Goal: Information Seeking & Learning: Learn about a topic

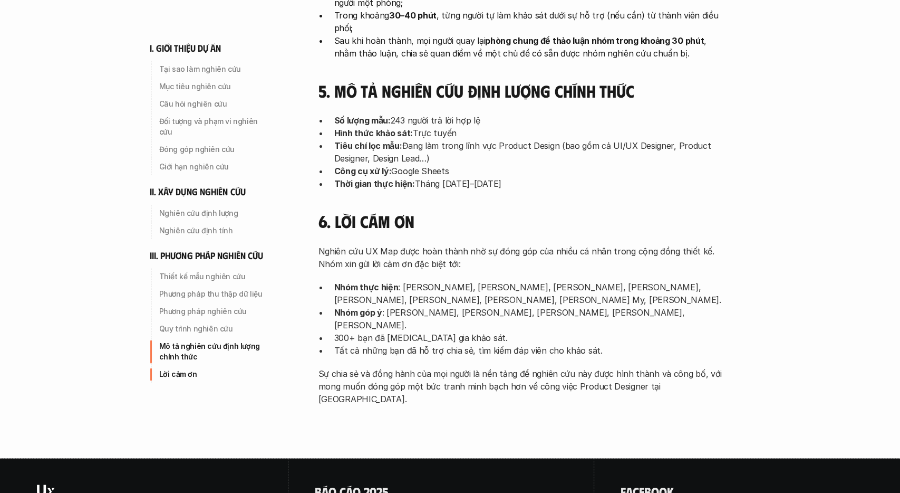
scroll to position [3345, 0]
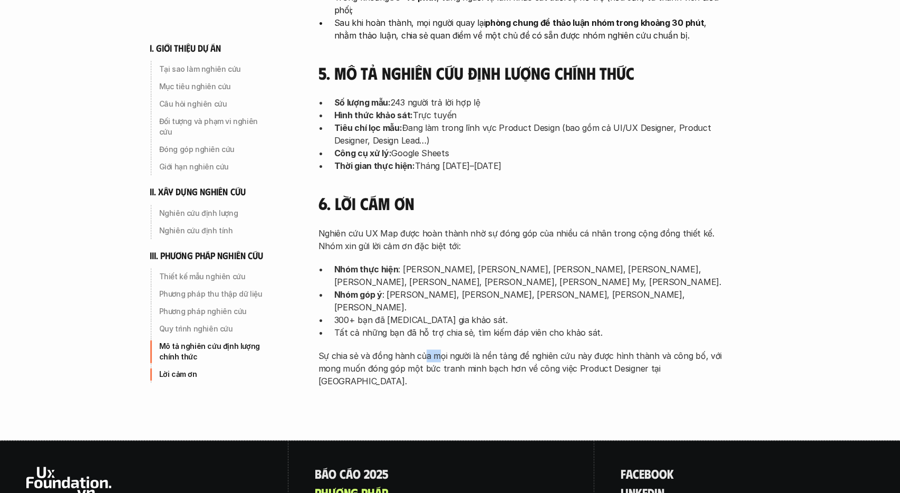
drag, startPoint x: 422, startPoint y: 251, endPoint x: 457, endPoint y: 252, distance: 34.8
click at [453, 349] on p "Sự chia sẻ và đồng hành của mọi người là nền tảng để nghiên cứu này được hình t…" at bounding box center [524, 368] width 411 height 38
click at [457, 349] on p "Sự chia sẻ và đồng hành của mọi người là nền tảng để nghiên cứu này được hình t…" at bounding box center [524, 368] width 411 height 38
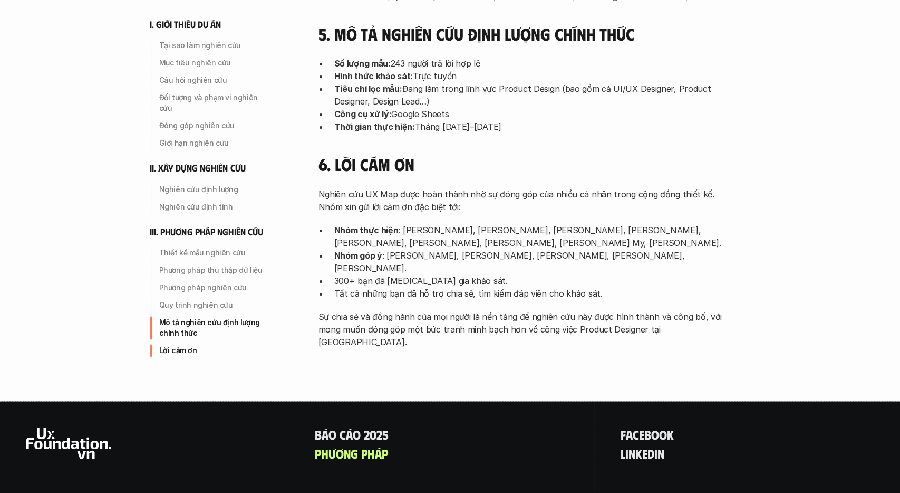
scroll to position [3390, 0]
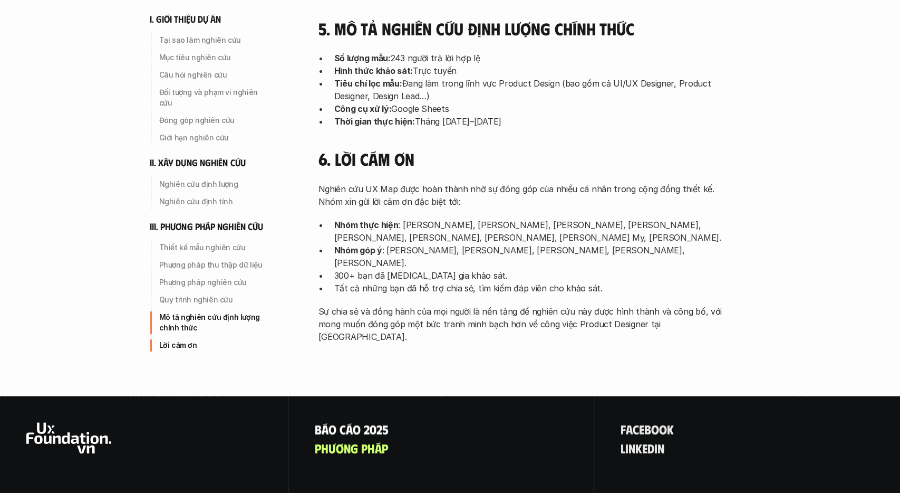
click at [365, 422] on p "B á o c á o 2 0 2 5" at bounding box center [352, 429] width 74 height 14
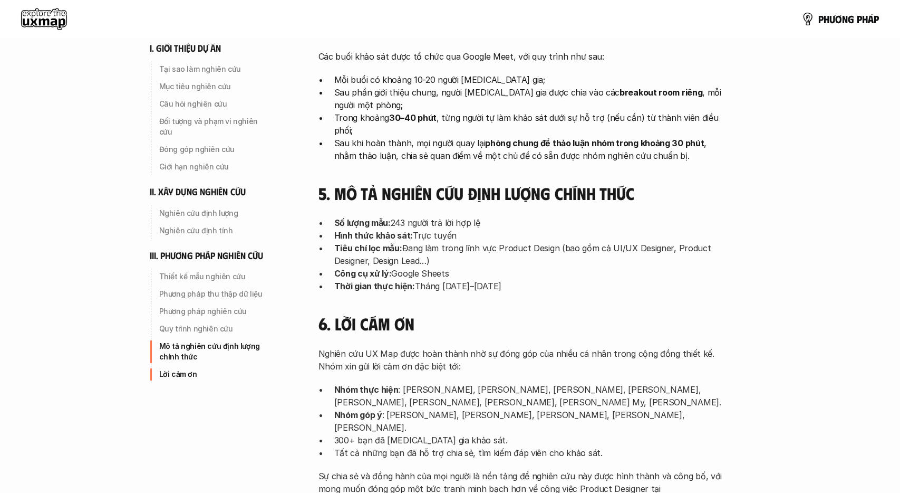
scroll to position [3280, 0]
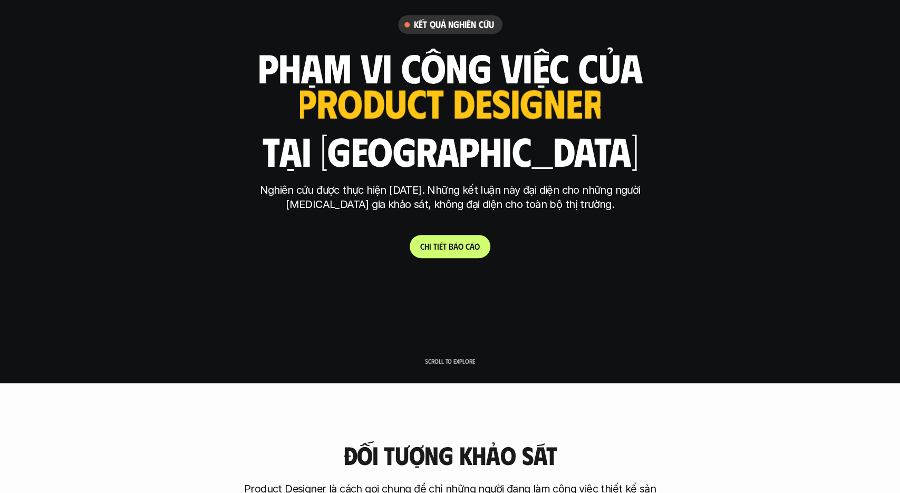
scroll to position [0, 0]
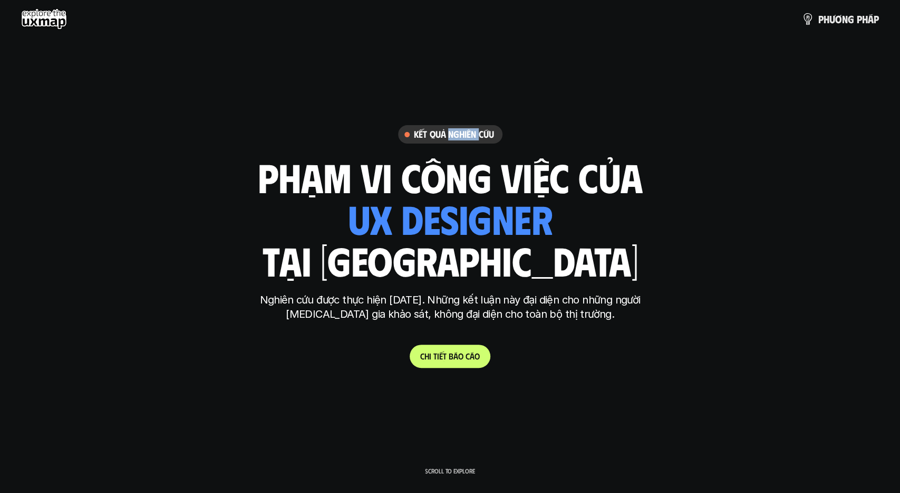
drag, startPoint x: 447, startPoint y: 133, endPoint x: 480, endPoint y: 136, distance: 33.9
click at [480, 136] on h6 "Kết quả nghiên cứu" at bounding box center [454, 134] width 80 height 12
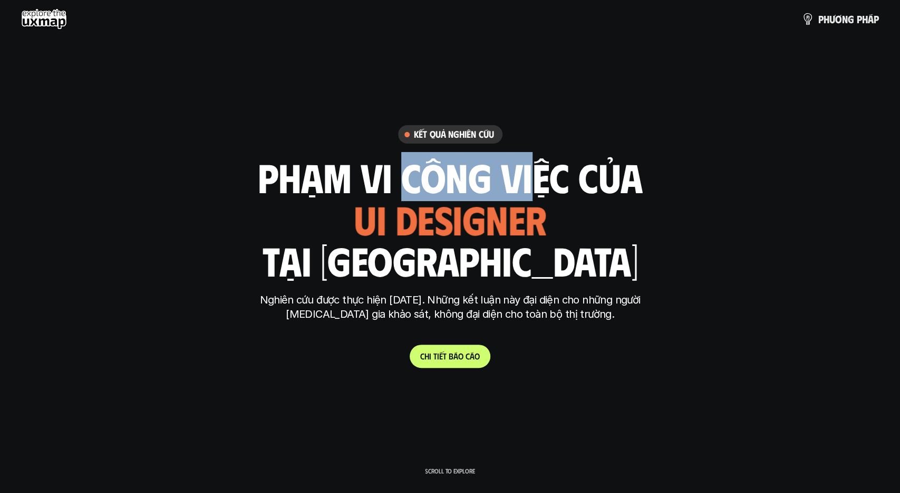
drag, startPoint x: 401, startPoint y: 176, endPoint x: 531, endPoint y: 178, distance: 130.3
click at [531, 178] on h1 "phạm vi công việc của" at bounding box center [450, 177] width 385 height 44
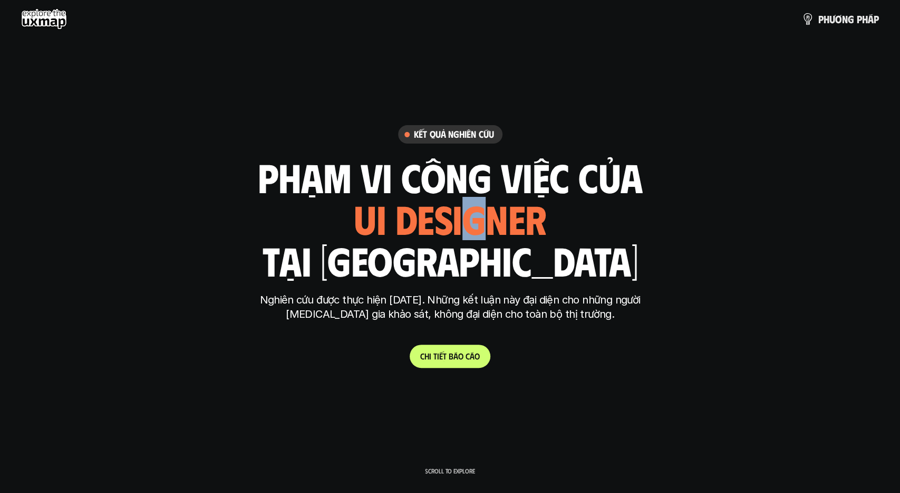
drag, startPoint x: 463, startPoint y: 225, endPoint x: 477, endPoint y: 224, distance: 13.8
click at [477, 224] on div "ui designer ui/ux designer product designer UX designer ui designer" at bounding box center [450, 218] width 193 height 43
click at [478, 224] on div "ui designer ui/ux designer product designer UX designer ui designer" at bounding box center [450, 218] width 193 height 43
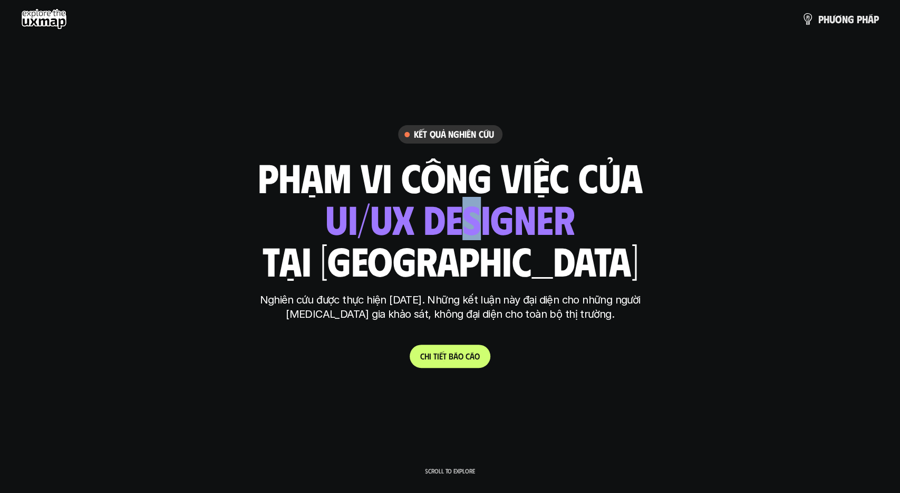
drag, startPoint x: 460, startPoint y: 235, endPoint x: 481, endPoint y: 235, distance: 21.6
click at [481, 235] on div "ui designer ui/ux designer product designer UX designer ui designer" at bounding box center [449, 218] width 249 height 43
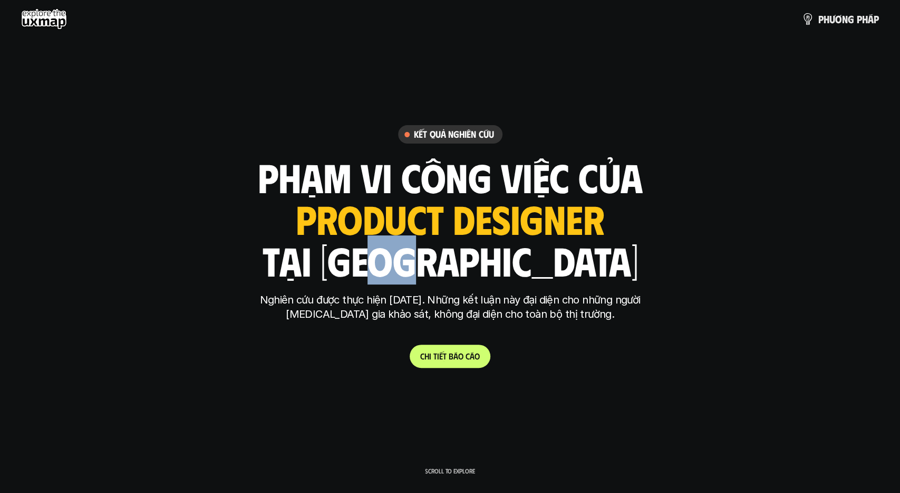
drag, startPoint x: 446, startPoint y: 263, endPoint x: 480, endPoint y: 262, distance: 34.3
click at [478, 262] on h1 "tại [GEOGRAPHIC_DATA]" at bounding box center [450, 260] width 376 height 44
click at [480, 262] on h1 "tại [GEOGRAPHIC_DATA]" at bounding box center [450, 260] width 376 height 44
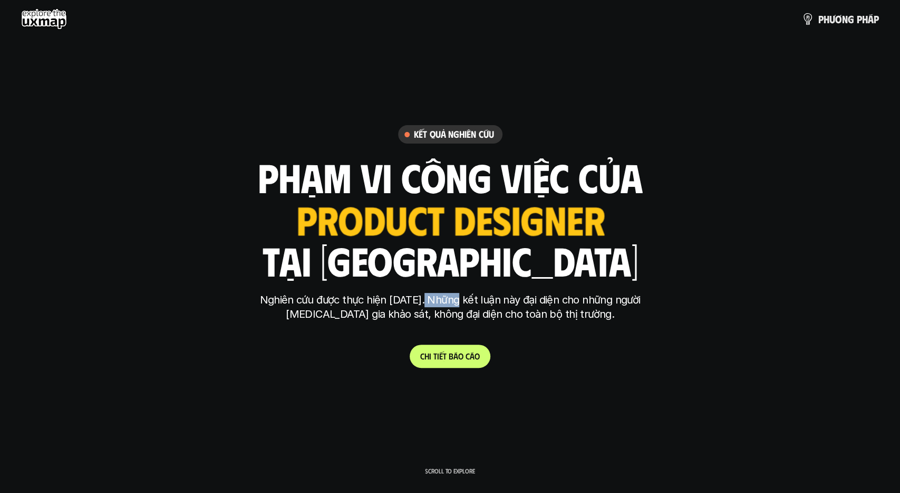
drag, startPoint x: 427, startPoint y: 299, endPoint x: 460, endPoint y: 299, distance: 33.8
click at [460, 299] on p "Nghiên cứu được thực hiện [DATE]. Những kết luận này đại diện cho những người […" at bounding box center [451, 307] width 396 height 28
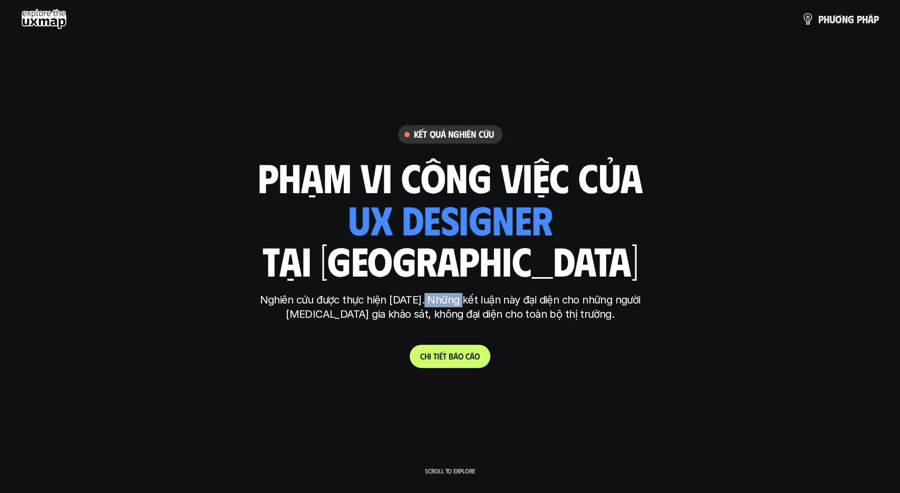
click at [461, 299] on p "Nghiên cứu được thực hiện [DATE]. Những kết luận này đại diện cho những người […" at bounding box center [451, 307] width 396 height 28
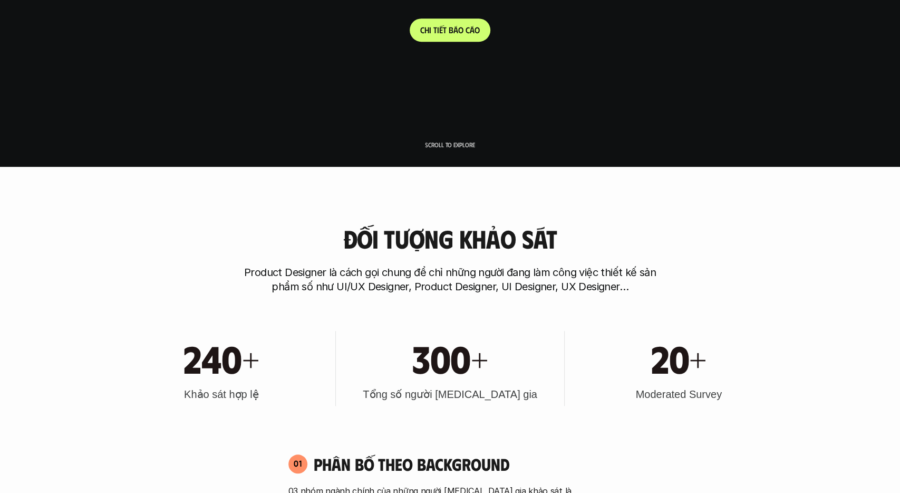
scroll to position [384, 0]
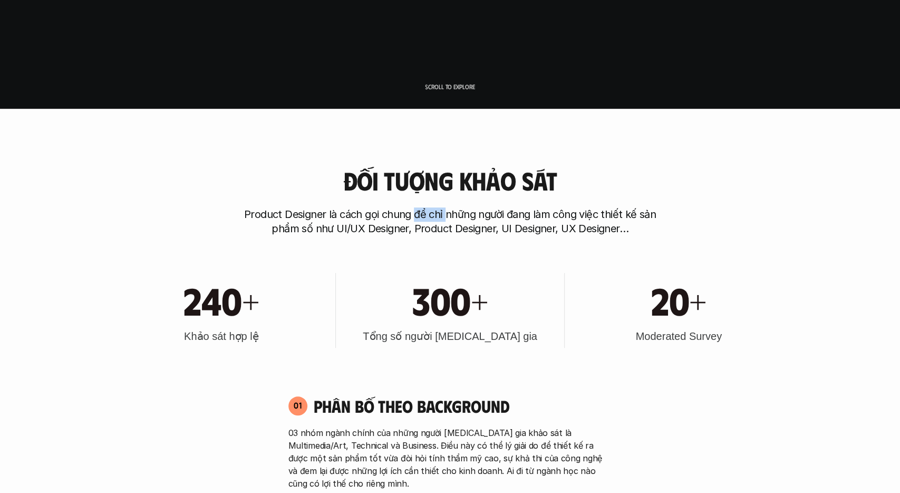
drag, startPoint x: 446, startPoint y: 217, endPoint x: 461, endPoint y: 219, distance: 14.9
click at [458, 218] on p "Product Designer là cách gọi chung để chỉ những người đang làm công việc thiết …" at bounding box center [450, 221] width 422 height 28
click at [461, 219] on p "Product Designer là cách gọi chung để chỉ những người đang làm công việc thiết …" at bounding box center [450, 221] width 422 height 28
drag, startPoint x: 453, startPoint y: 232, endPoint x: 462, endPoint y: 232, distance: 9.5
click at [462, 232] on p "Product Designer là cách gọi chung để chỉ những người đang làm công việc thiết …" at bounding box center [450, 221] width 422 height 28
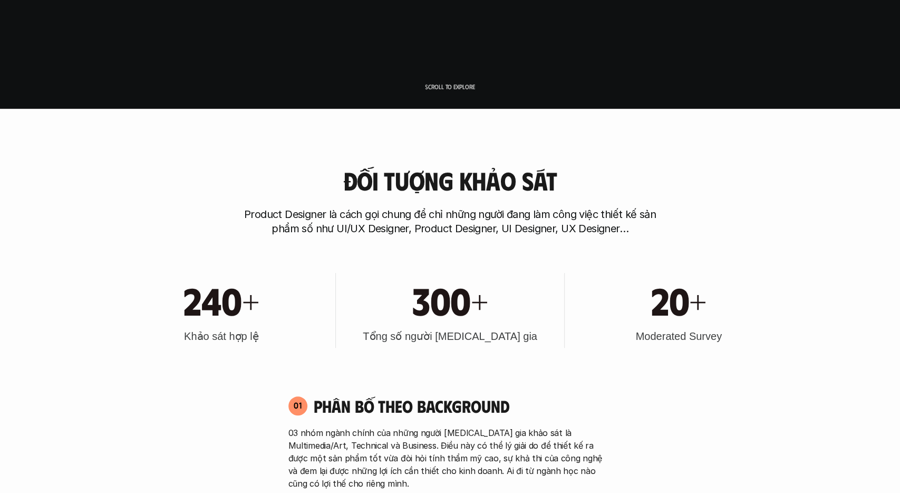
click at [467, 233] on p "Product Designer là cách gọi chung để chỉ những người đang làm công việc thiết …" at bounding box center [450, 221] width 422 height 28
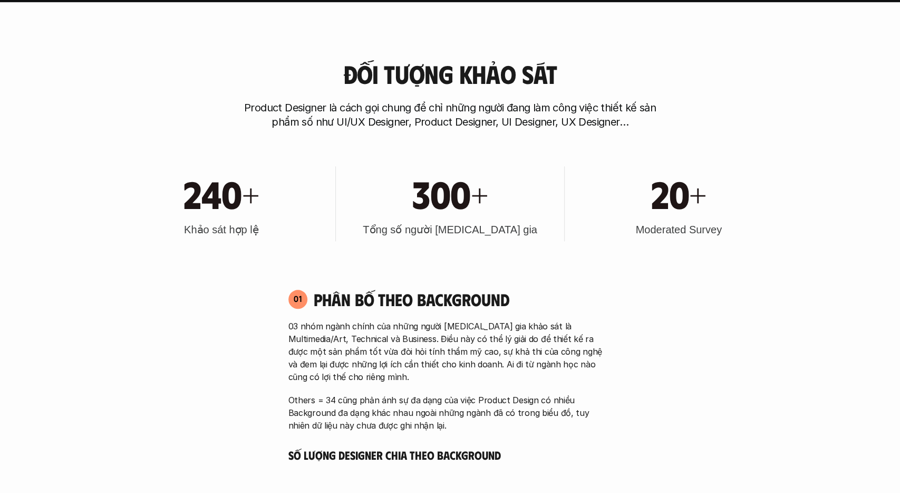
scroll to position [494, 0]
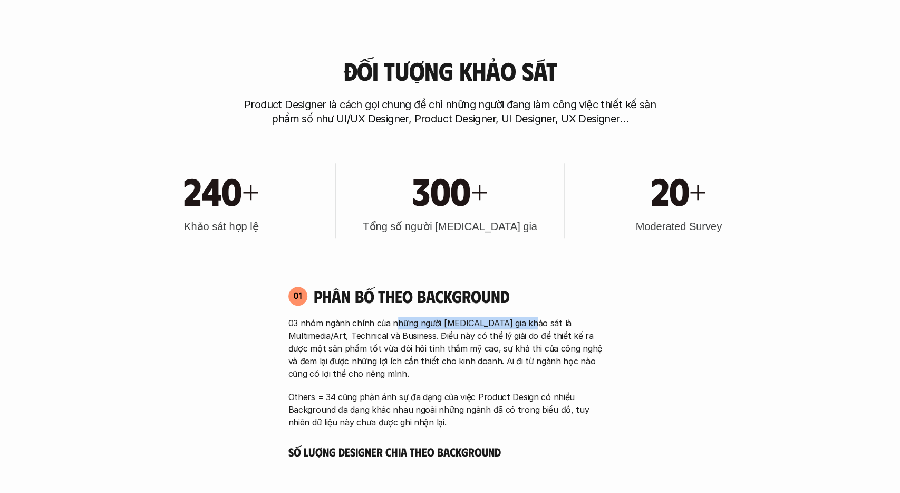
drag, startPoint x: 397, startPoint y: 326, endPoint x: 522, endPoint y: 326, distance: 124.5
click at [522, 326] on p "03 nhóm ngành chính của những người [MEDICAL_DATA] gia khảo sát là Multimedia/A…" at bounding box center [450, 347] width 324 height 63
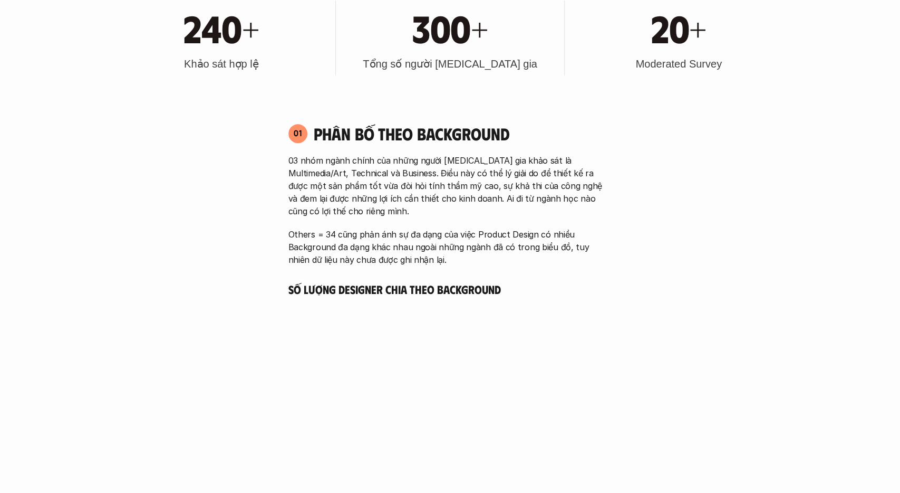
scroll to position [658, 0]
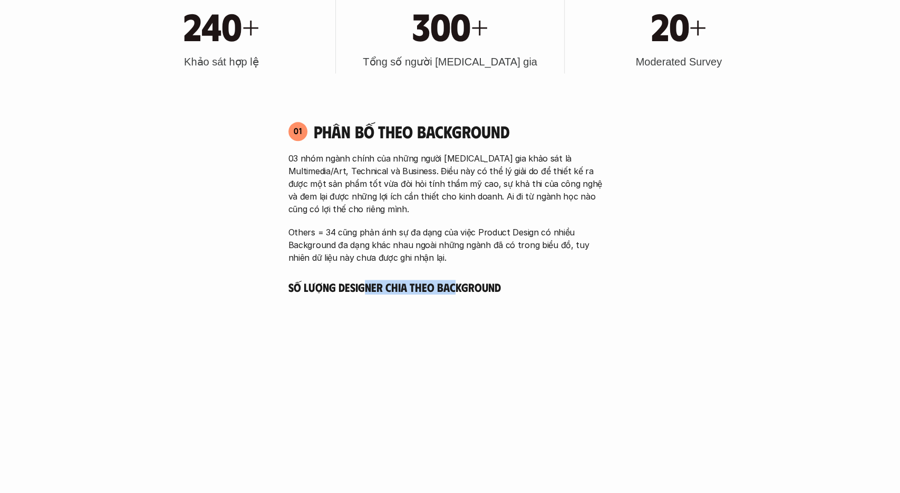
drag, startPoint x: 367, startPoint y: 286, endPoint x: 456, endPoint y: 282, distance: 89.2
click at [456, 282] on h5 "Số lượng Designer chia theo Background" at bounding box center [450, 286] width 324 height 15
drag, startPoint x: 379, startPoint y: 288, endPoint x: 398, endPoint y: 287, distance: 18.5
click at [398, 287] on h5 "Số lượng Designer chia theo Background" at bounding box center [450, 286] width 324 height 15
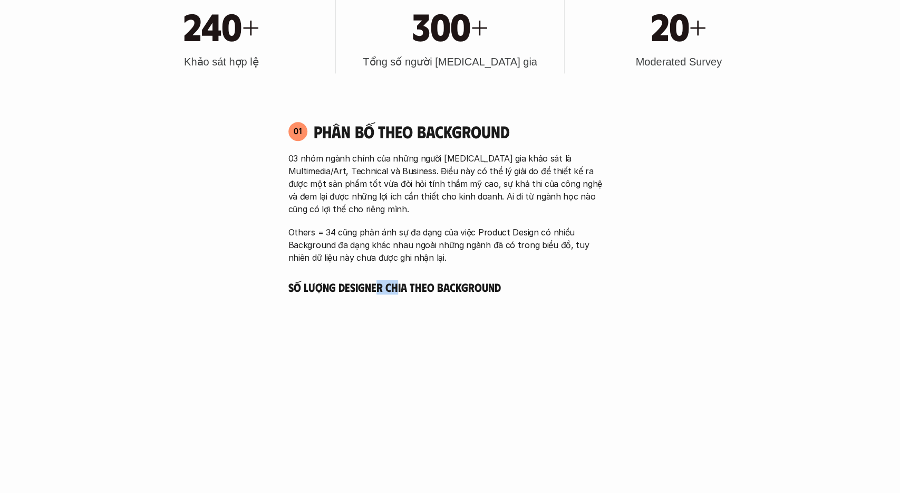
click at [398, 287] on h5 "Số lượng Designer chia theo Background" at bounding box center [450, 286] width 324 height 15
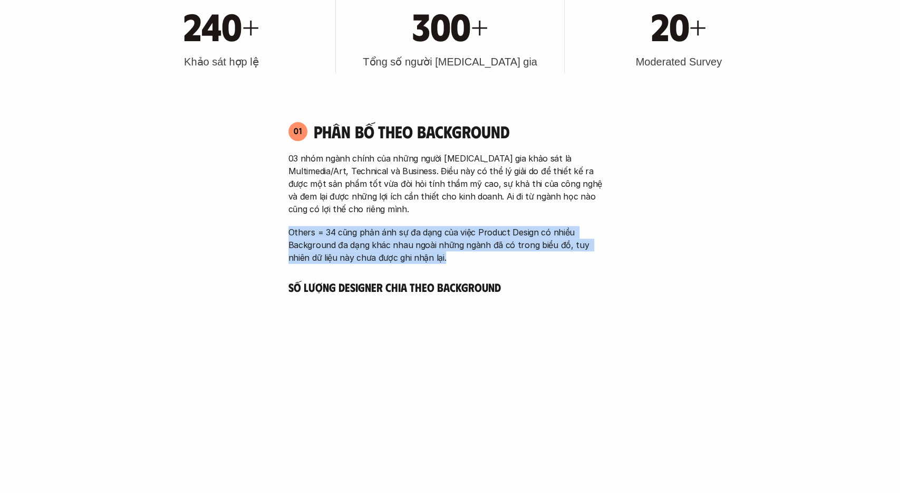
drag, startPoint x: 290, startPoint y: 232, endPoint x: 431, endPoint y: 257, distance: 143.6
click at [431, 257] on p "Others = 34 cũng phản ánh sự đa dạng của việc Product Design có nhiều Backgroun…" at bounding box center [450, 245] width 324 height 38
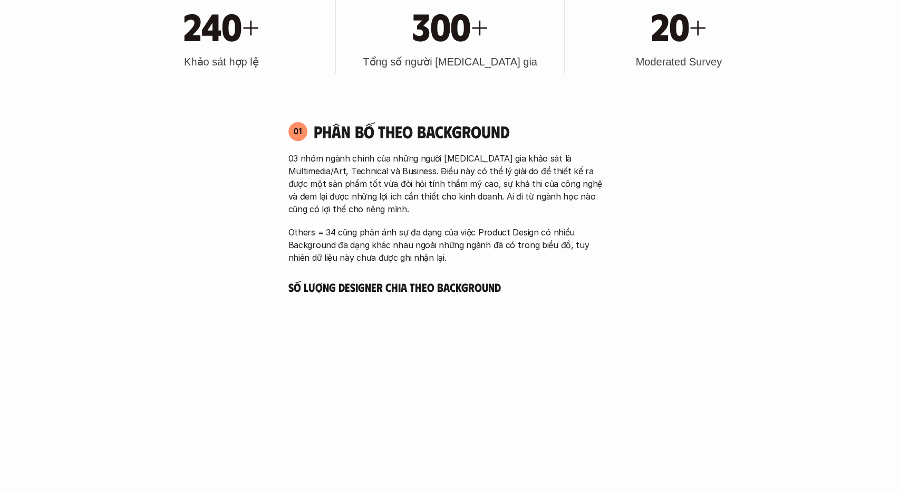
click at [431, 257] on p "Others = 34 cũng phản ánh sự đa dạng của việc Product Design có nhiều Backgroun…" at bounding box center [450, 245] width 324 height 38
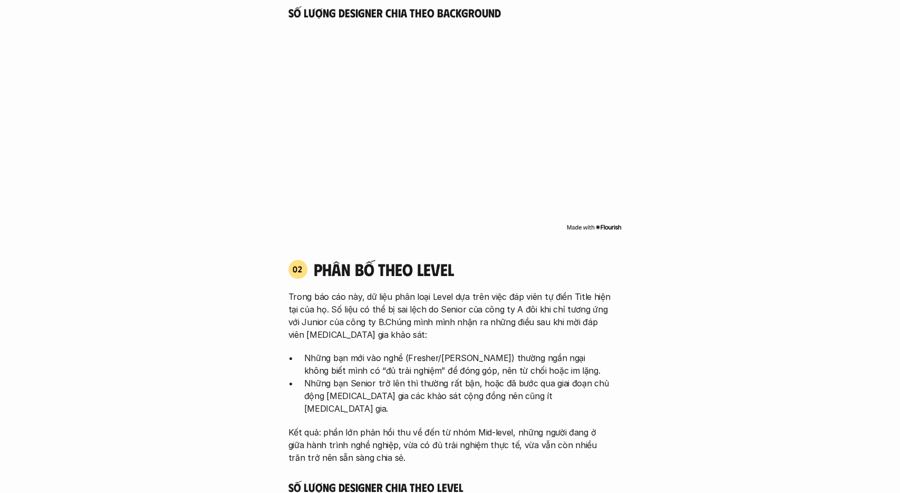
scroll to position [1042, 0]
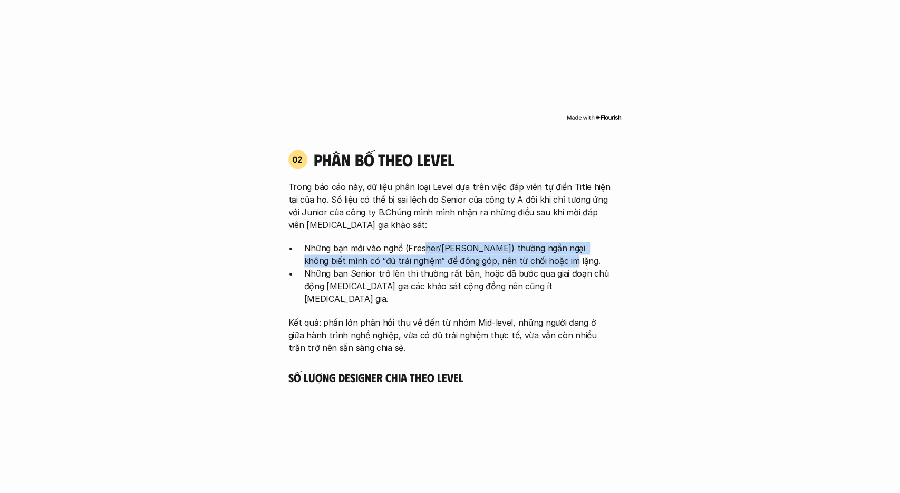
drag, startPoint x: 421, startPoint y: 246, endPoint x: 557, endPoint y: 256, distance: 136.9
click at [557, 256] on p "Những bạn mới vào nghề (Fresher/[PERSON_NAME]) thường ngần ngại không biết mình…" at bounding box center [458, 254] width 308 height 25
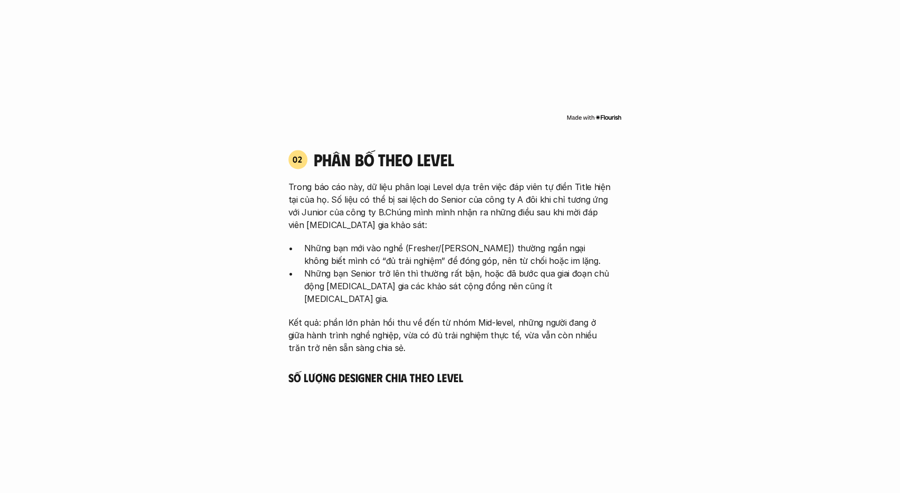
click at [557, 256] on p "Những bạn mới vào nghề (Fresher/[PERSON_NAME]) thường ngần ngại không biết mình…" at bounding box center [458, 254] width 308 height 25
drag, startPoint x: 403, startPoint y: 264, endPoint x: 416, endPoint y: 263, distance: 12.7
click at [416, 263] on p "Những bạn mới vào nghề (Fresher/[PERSON_NAME]) thường ngần ngại không biết mình…" at bounding box center [458, 254] width 308 height 25
click at [417, 263] on p "Những bạn mới vào nghề (Fresher/[PERSON_NAME]) thường ngần ngại không biết mình…" at bounding box center [458, 254] width 308 height 25
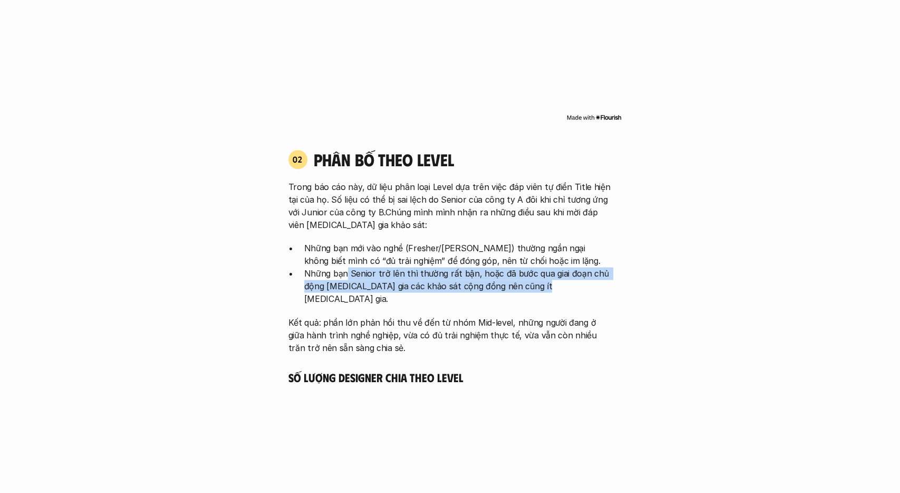
drag, startPoint x: 348, startPoint y: 276, endPoint x: 572, endPoint y: 285, distance: 224.8
click at [572, 285] on p "Những bạn Senior trở lên thì thường rất bận, hoặc đã bước qua giai đoạn chủ độn…" at bounding box center [458, 286] width 308 height 38
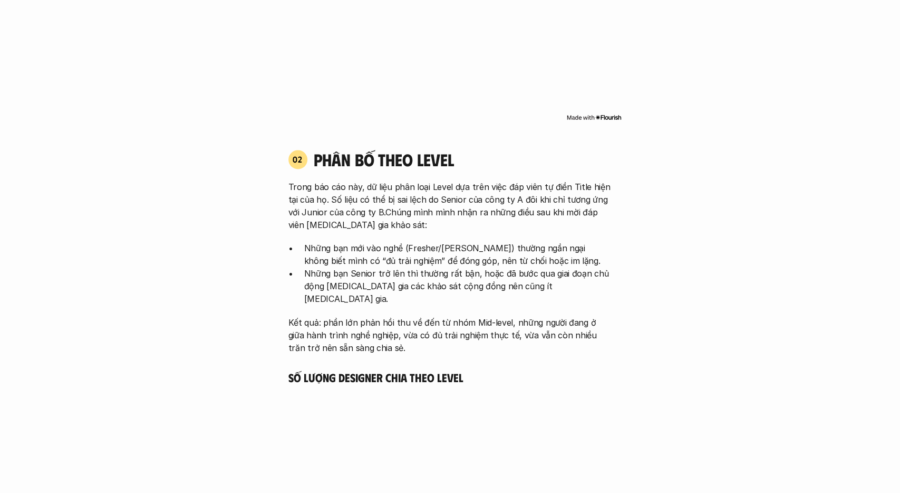
click at [572, 285] on p "Những bạn Senior trở lên thì thường rất bận, hoặc đã bước qua giai đoạn chủ độn…" at bounding box center [458, 286] width 308 height 38
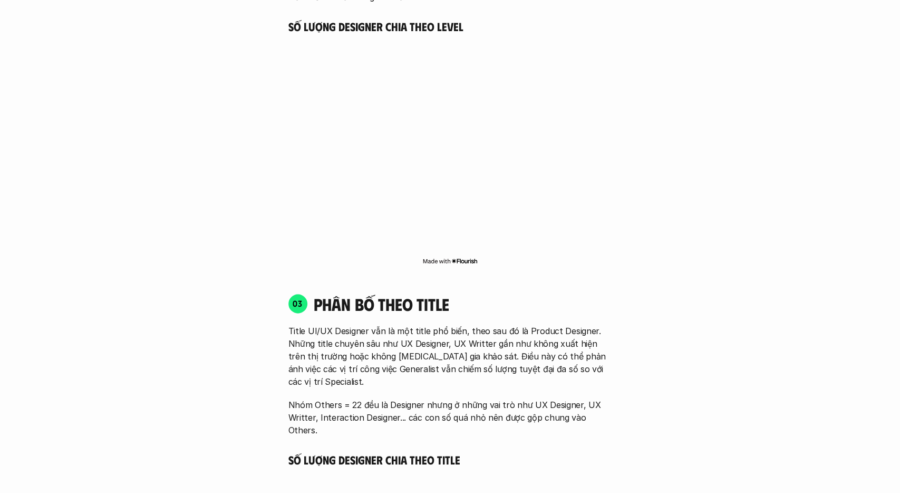
scroll to position [1481, 0]
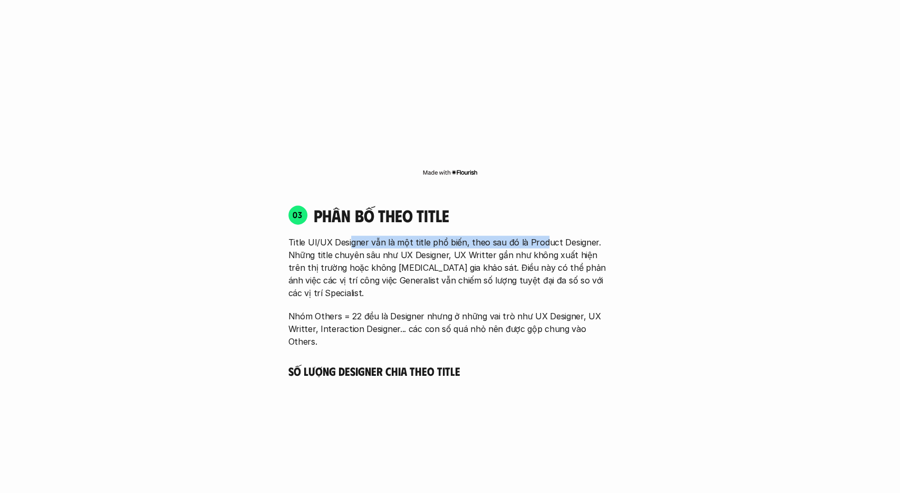
drag, startPoint x: 349, startPoint y: 231, endPoint x: 541, endPoint y: 229, distance: 192.0
click at [541, 236] on p "Title UI/UX Designer vẫn là một title phổ biến, theo sau đó là Product Designer…" at bounding box center [450, 267] width 324 height 63
drag, startPoint x: 312, startPoint y: 229, endPoint x: 570, endPoint y: 235, distance: 257.9
click at [570, 236] on p "Title UI/UX Designer vẫn là một title phổ biến, theo sau đó là Product Designer…" at bounding box center [450, 267] width 324 height 63
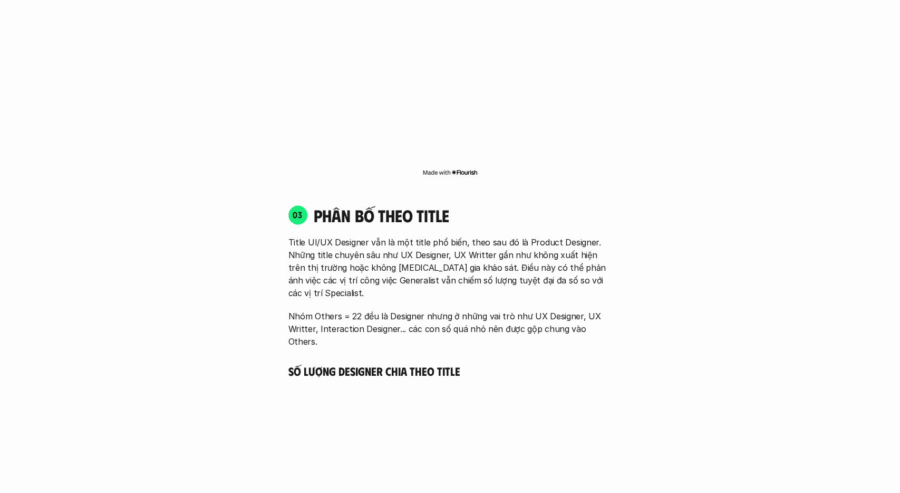
click at [570, 236] on p "Title UI/UX Designer vẫn là một title phổ biến, theo sau đó là Product Designer…" at bounding box center [450, 267] width 324 height 63
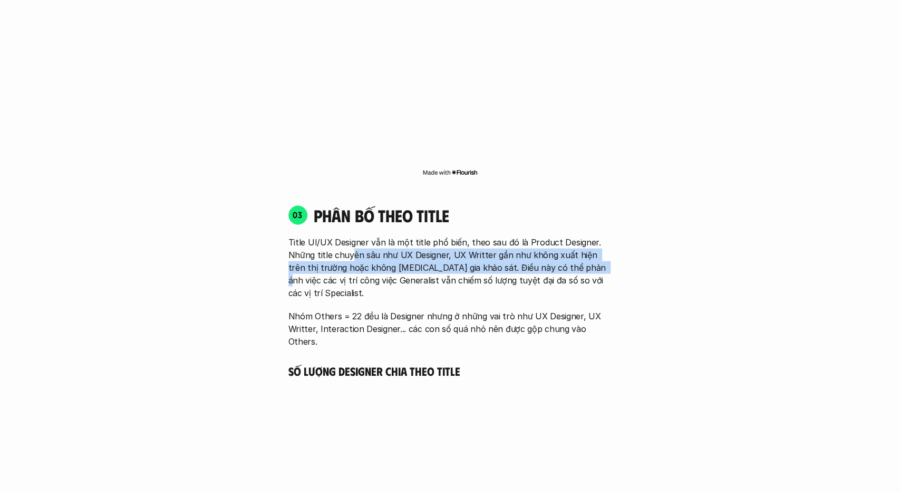
drag, startPoint x: 351, startPoint y: 245, endPoint x: 573, endPoint y: 250, distance: 222.1
click at [573, 250] on p "Title UI/UX Designer vẫn là một title phổ biến, theo sau đó là Product Designer…" at bounding box center [450, 267] width 324 height 63
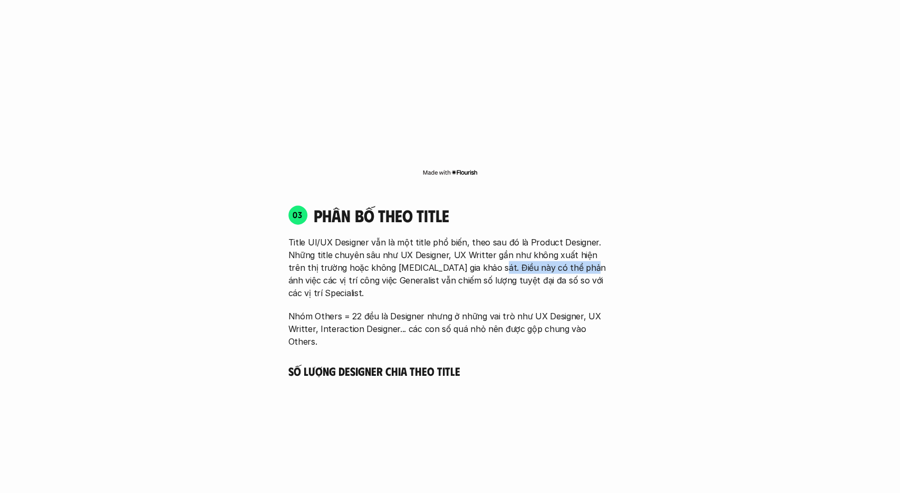
drag, startPoint x: 473, startPoint y: 256, endPoint x: 562, endPoint y: 257, distance: 89.1
click at [562, 257] on p "Title UI/UX Designer vẫn là một title phổ biến, theo sau đó là Product Designer…" at bounding box center [450, 267] width 324 height 63
drag, startPoint x: 553, startPoint y: 257, endPoint x: 571, endPoint y: 257, distance: 18.5
click at [571, 257] on p "Title UI/UX Designer vẫn là một title phổ biến, theo sau đó là Product Designer…" at bounding box center [450, 267] width 324 height 63
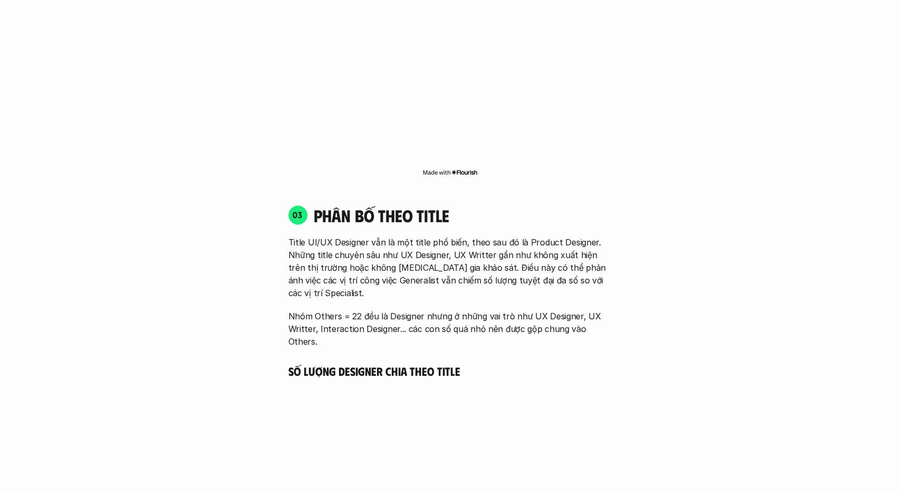
click at [572, 257] on p "Title UI/UX Designer vẫn là một title phổ biến, theo sau đó là Product Designer…" at bounding box center [450, 267] width 324 height 63
drag, startPoint x: 320, startPoint y: 269, endPoint x: 550, endPoint y: 268, distance: 229.9
click at [550, 268] on p "Title UI/UX Designer vẫn là một title phổ biến, theo sau đó là Product Designer…" at bounding box center [450, 267] width 324 height 63
click at [551, 268] on p "Title UI/UX Designer vẫn là một title phổ biến, theo sau đó là Product Designer…" at bounding box center [450, 267] width 324 height 63
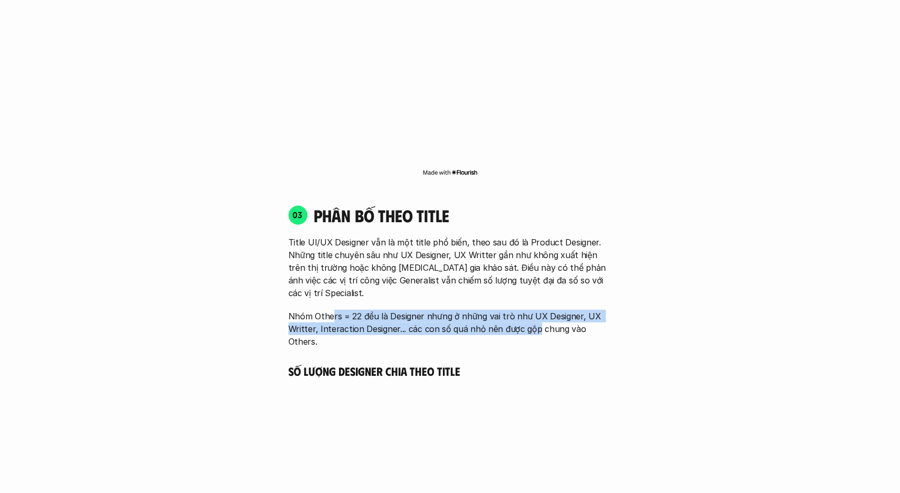
drag, startPoint x: 333, startPoint y: 293, endPoint x: 535, endPoint y: 307, distance: 202.5
click at [535, 310] on p "Nhóm Others = 22 đều là Designer nhưng ở những vai trò như UX Designer, UX Writ…" at bounding box center [450, 329] width 324 height 38
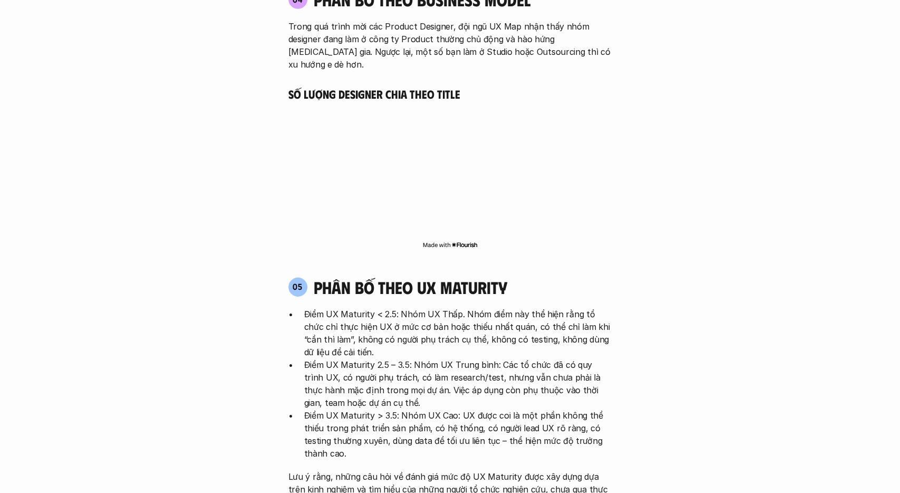
scroll to position [2084, 0]
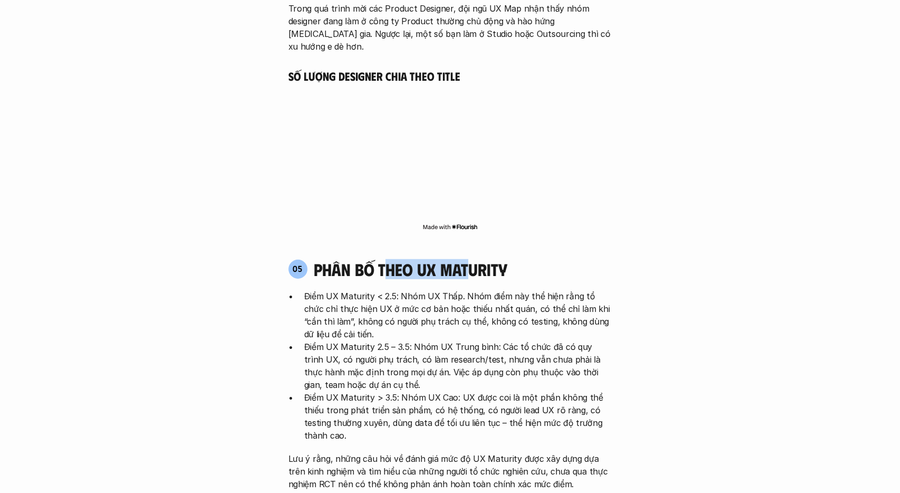
drag, startPoint x: 390, startPoint y: 220, endPoint x: 466, endPoint y: 219, distance: 75.9
click at [466, 259] on h4 "phân bố theo ux maturity" at bounding box center [411, 269] width 194 height 20
drag, startPoint x: 352, startPoint y: 247, endPoint x: 445, endPoint y: 246, distance: 92.3
click at [445, 290] on p "Điểm UX Maturity < 2.5: Nhóm UX Thấp. Nhóm điểm này thể hiện rằng tổ chức chỉ t…" at bounding box center [458, 315] width 308 height 51
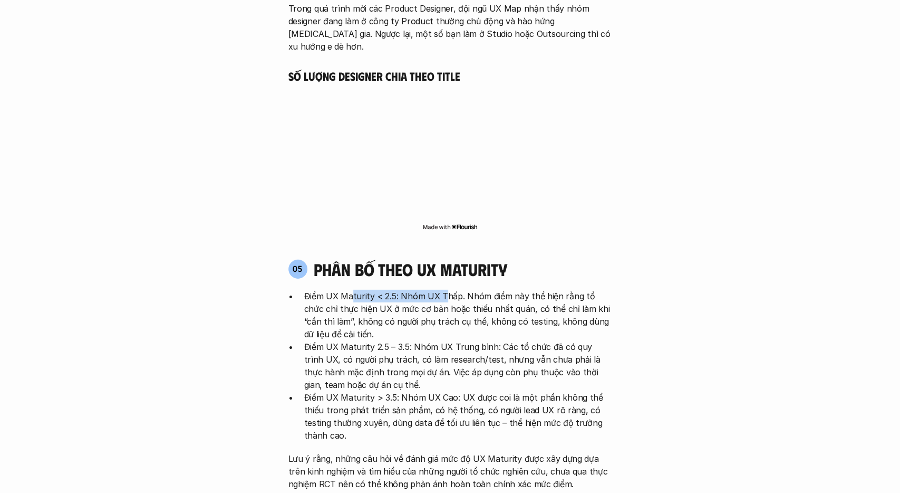
click at [445, 290] on p "Điểm UX Maturity < 2.5: Nhóm UX Thấp. Nhóm điểm này thể hiện rằng tổ chức chỉ t…" at bounding box center [458, 315] width 308 height 51
drag, startPoint x: 495, startPoint y: 245, endPoint x: 562, endPoint y: 246, distance: 67.0
click at [562, 290] on p "Điểm UX Maturity < 2.5: Nhóm UX Thấp. Nhóm điểm này thể hiện rằng tổ chức chỉ t…" at bounding box center [458, 315] width 308 height 51
drag, startPoint x: 406, startPoint y: 258, endPoint x: 545, endPoint y: 259, distance: 139.2
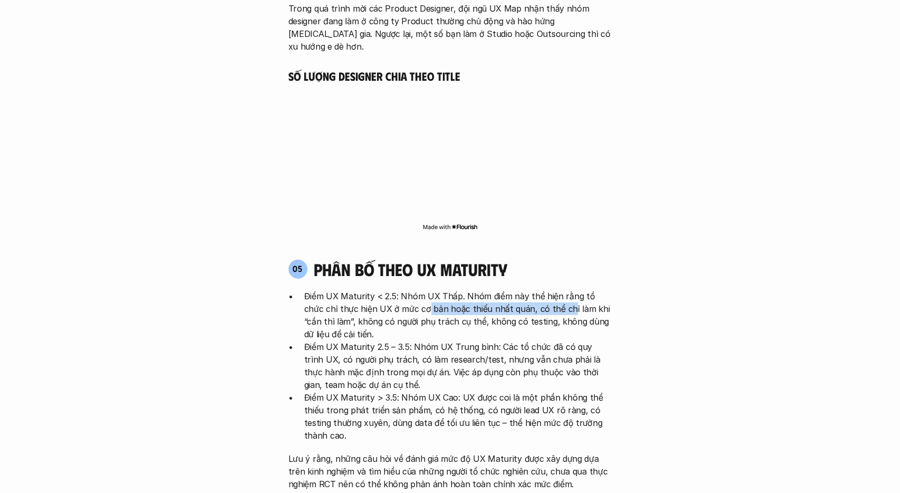
click at [545, 290] on p "Điểm UX Maturity < 2.5: Nhóm UX Thấp. Nhóm điểm này thể hiện rằng tổ chức chỉ t…" at bounding box center [458, 315] width 308 height 51
drag, startPoint x: 388, startPoint y: 271, endPoint x: 419, endPoint y: 269, distance: 31.1
click at [419, 290] on p "Điểm UX Maturity < 2.5: Nhóm UX Thấp. Nhóm điểm này thể hiện rằng tổ chức chỉ t…" at bounding box center [458, 315] width 308 height 51
click at [425, 290] on p "Điểm UX Maturity < 2.5: Nhóm UX Thấp. Nhóm điểm này thể hiện rằng tổ chức chỉ t…" at bounding box center [458, 315] width 308 height 51
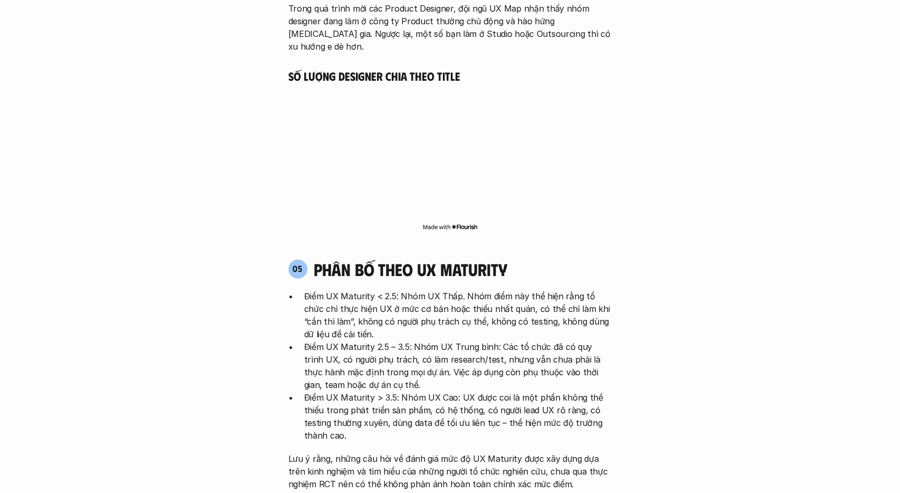
click at [477, 290] on p "Điểm UX Maturity < 2.5: Nhóm UX Thấp. Nhóm điểm này thể hiện rằng tổ chức chỉ t…" at bounding box center [458, 315] width 308 height 51
drag, startPoint x: 494, startPoint y: 246, endPoint x: 537, endPoint y: 246, distance: 43.2
click at [537, 290] on p "Điểm UX Maturity < 2.5: Nhóm UX Thấp. Nhóm điểm này thể hiện rằng tổ chức chỉ t…" at bounding box center [458, 315] width 308 height 51
drag, startPoint x: 466, startPoint y: 259, endPoint x: 538, endPoint y: 260, distance: 72.3
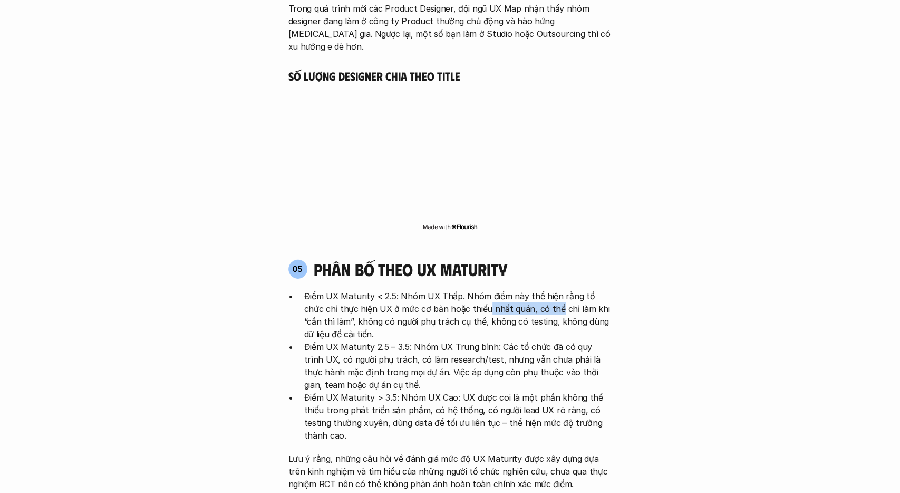
click at [538, 290] on p "Điểm UX Maturity < 2.5: Nhóm UX Thấp. Nhóm điểm này thể hiện rằng tổ chức chỉ t…" at bounding box center [458, 315] width 308 height 51
click at [541, 290] on p "Điểm UX Maturity < 2.5: Nhóm UX Thấp. Nhóm điểm này thể hiện rằng tổ chức chỉ t…" at bounding box center [458, 315] width 308 height 51
drag, startPoint x: 427, startPoint y: 270, endPoint x: 464, endPoint y: 272, distance: 36.9
click at [463, 290] on p "Điểm UX Maturity < 2.5: Nhóm UX Thấp. Nhóm điểm này thể hiện rằng tổ chức chỉ t…" at bounding box center [458, 315] width 308 height 51
click at [464, 290] on p "Điểm UX Maturity < 2.5: Nhóm UX Thấp. Nhóm điểm này thể hiện rằng tổ chức chỉ t…" at bounding box center [458, 315] width 308 height 51
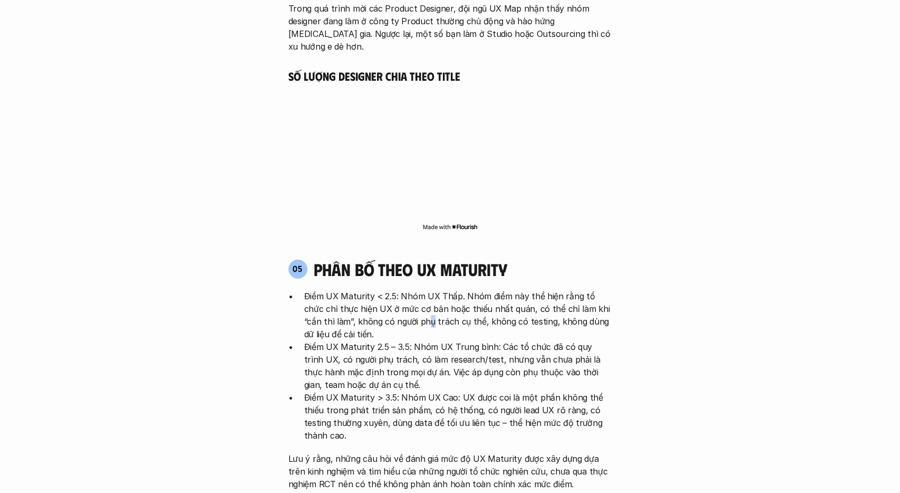
drag, startPoint x: 395, startPoint y: 273, endPoint x: 400, endPoint y: 272, distance: 5.4
click at [400, 290] on p "Điểm UX Maturity < 2.5: Nhóm UX Thấp. Nhóm điểm này thể hiện rằng tổ chức chỉ t…" at bounding box center [458, 315] width 308 height 51
drag, startPoint x: 491, startPoint y: 246, endPoint x: 538, endPoint y: 244, distance: 47.0
click at [538, 290] on p "Điểm UX Maturity < 2.5: Nhóm UX Thấp. Nhóm điểm này thể hiện rằng tổ chức chỉ t…" at bounding box center [458, 315] width 308 height 51
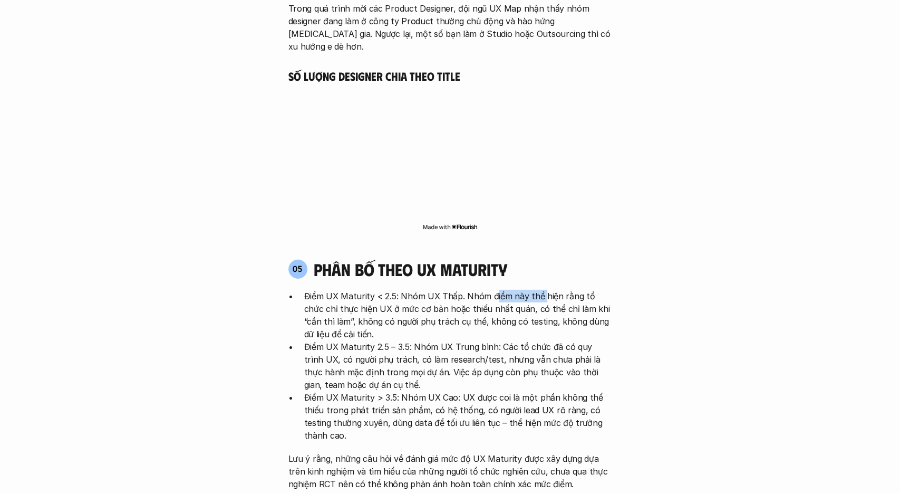
click at [538, 290] on p "Điểm UX Maturity < 2.5: Nhóm UX Thấp. Nhóm điểm này thể hiện rằng tổ chức chỉ t…" at bounding box center [458, 315] width 308 height 51
drag, startPoint x: 488, startPoint y: 271, endPoint x: 533, endPoint y: 269, distance: 45.4
click at [532, 290] on p "Điểm UX Maturity < 2.5: Nhóm UX Thấp. Nhóm điểm này thể hiện rằng tổ chức chỉ t…" at bounding box center [458, 315] width 308 height 51
click at [533, 290] on p "Điểm UX Maturity < 2.5: Nhóm UX Thấp. Nhóm điểm này thể hiện rằng tổ chức chỉ t…" at bounding box center [458, 315] width 308 height 51
drag, startPoint x: 447, startPoint y: 288, endPoint x: 465, endPoint y: 290, distance: 18.0
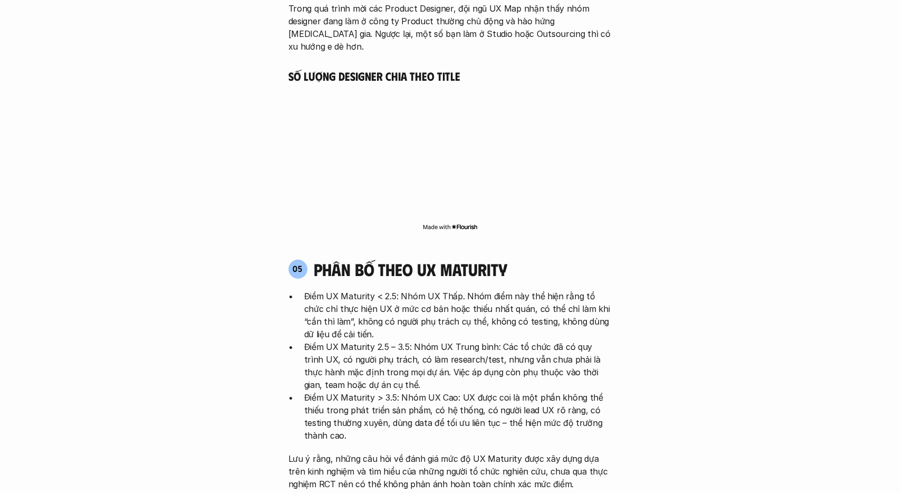
click at [465, 290] on ul "Điểm UX Maturity < 2.5: Nhóm UX Thấp. Nhóm điểm này thể hiện rằng tổ chức chỉ t…" at bounding box center [450, 366] width 324 height 152
click at [466, 340] on p "Điểm UX Maturity 2.5 – 3.5: Nhóm UX Trung bình: Các tổ chức đã có quy trình UX,…" at bounding box center [458, 365] width 308 height 51
drag, startPoint x: 426, startPoint y: 352, endPoint x: 469, endPoint y: 352, distance: 42.7
click at [469, 391] on p "Điểm UX Maturity > 3.5: Nhóm UX Cao: UX được coi là một phần không thể thiếu tr…" at bounding box center [458, 416] width 308 height 51
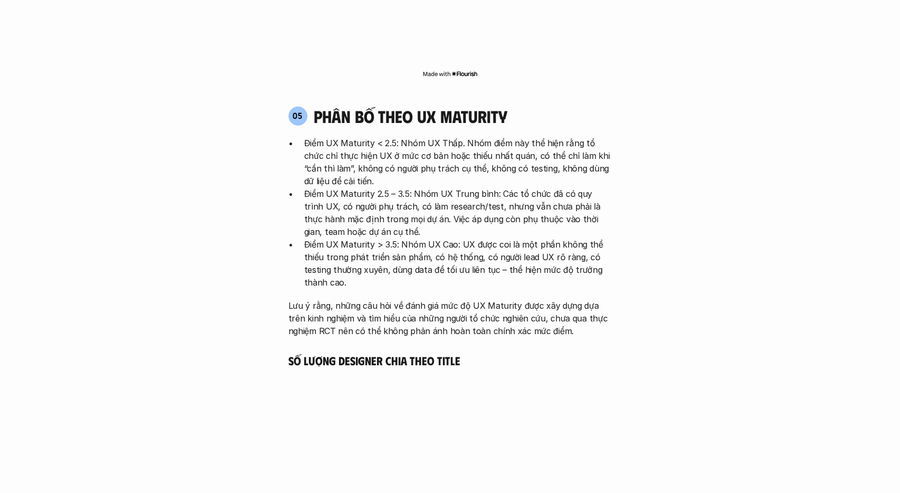
scroll to position [2249, 0]
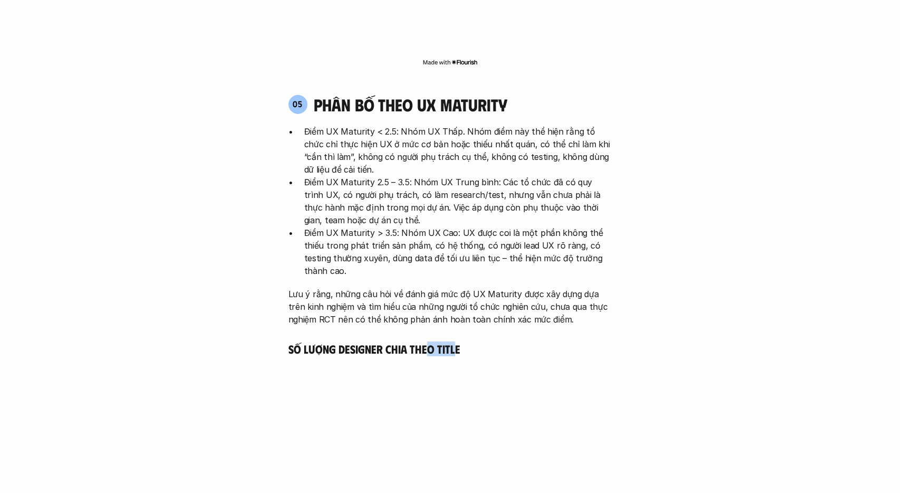
drag, startPoint x: 429, startPoint y: 300, endPoint x: 456, endPoint y: 302, distance: 27.0
click at [456, 341] on h5 "Số lượng Designer chia theo Title" at bounding box center [450, 348] width 324 height 15
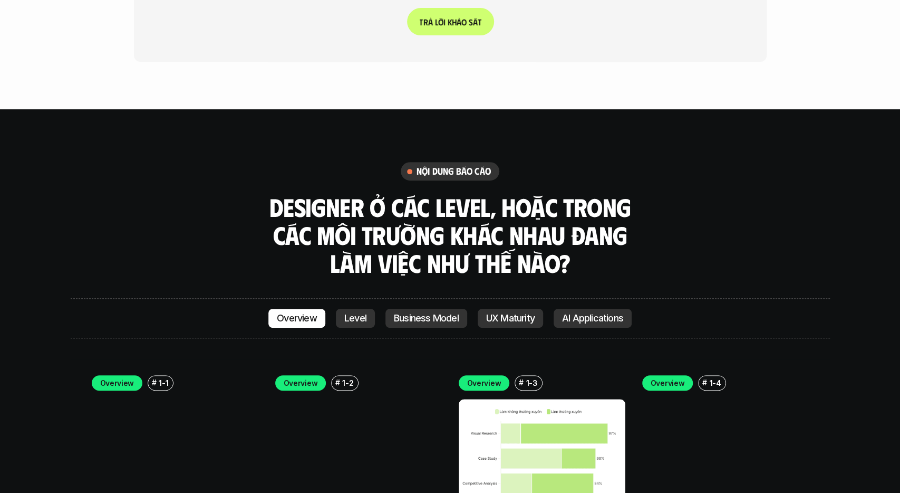
scroll to position [2962, 0]
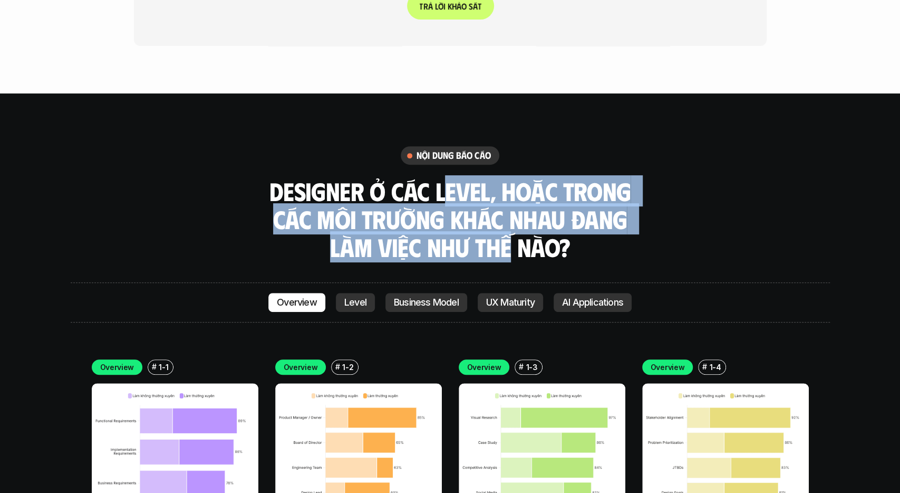
drag, startPoint x: 465, startPoint y: 144, endPoint x: 505, endPoint y: 187, distance: 58.6
click at [506, 187] on h3 "Designer ở các level, hoặc trong các môi trường khác nhau đang làm việc như thế…" at bounding box center [450, 218] width 369 height 83
click at [504, 187] on h3 "Designer ở các level, hoặc trong các môi trường khác nhau đang làm việc như thế…" at bounding box center [450, 218] width 369 height 83
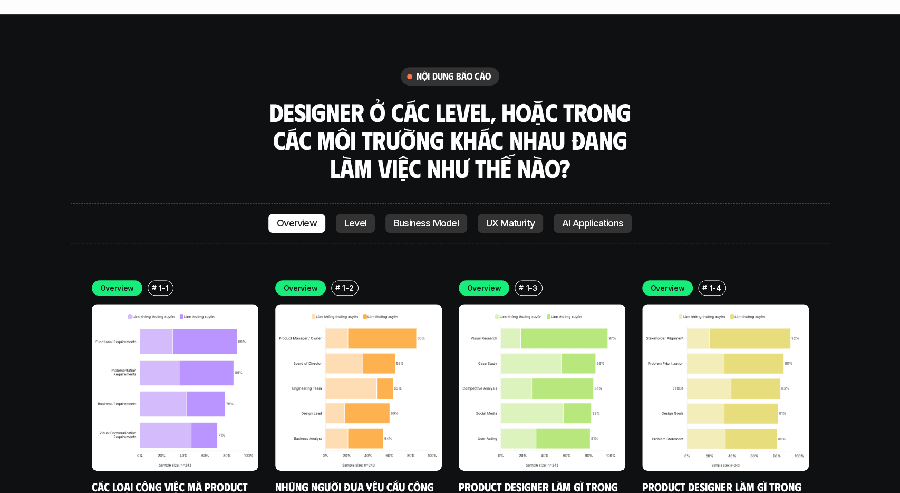
scroll to position [3126, 0]
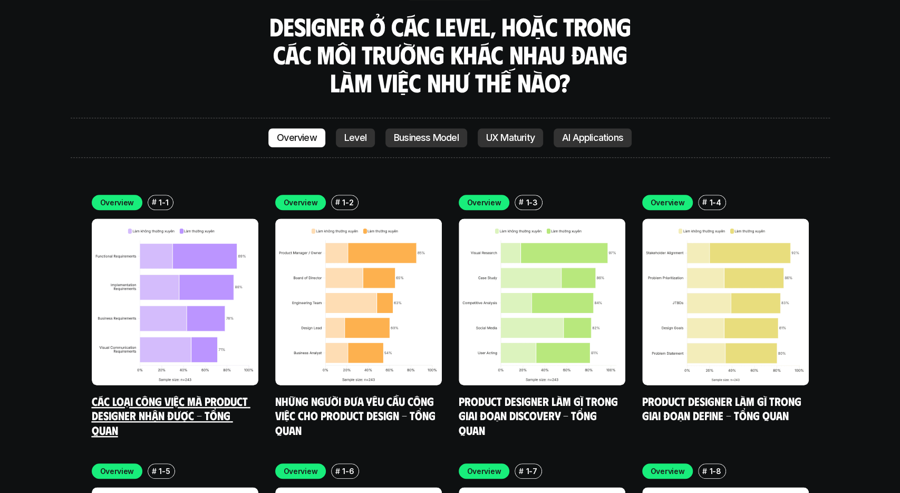
click at [157, 238] on img at bounding box center [175, 301] width 167 height 167
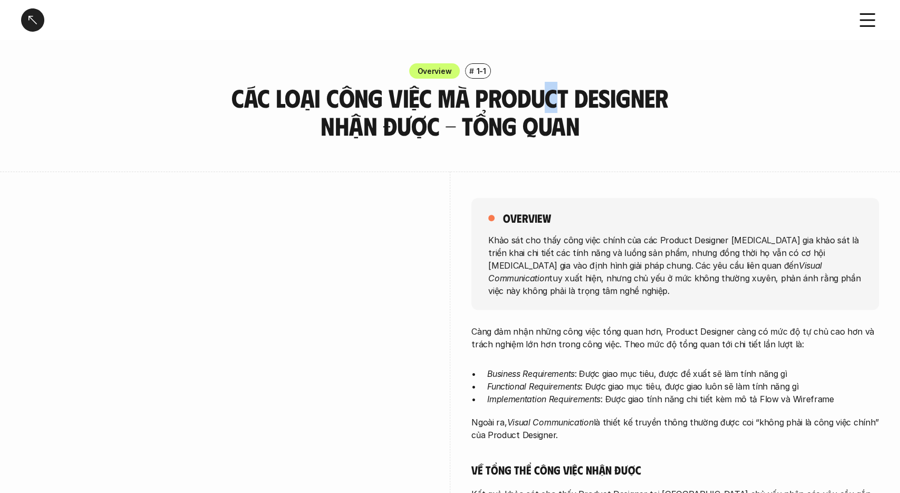
drag, startPoint x: 545, startPoint y: 91, endPoint x: 565, endPoint y: 93, distance: 20.6
click at [565, 93] on h3 "Các loại công việc mà Product Designer nhận được - Tổng quan" at bounding box center [450, 112] width 448 height 56
click at [535, 124] on h3 "Các loại công việc mà Product Designer nhận được - Tổng quan" at bounding box center [450, 112] width 448 height 56
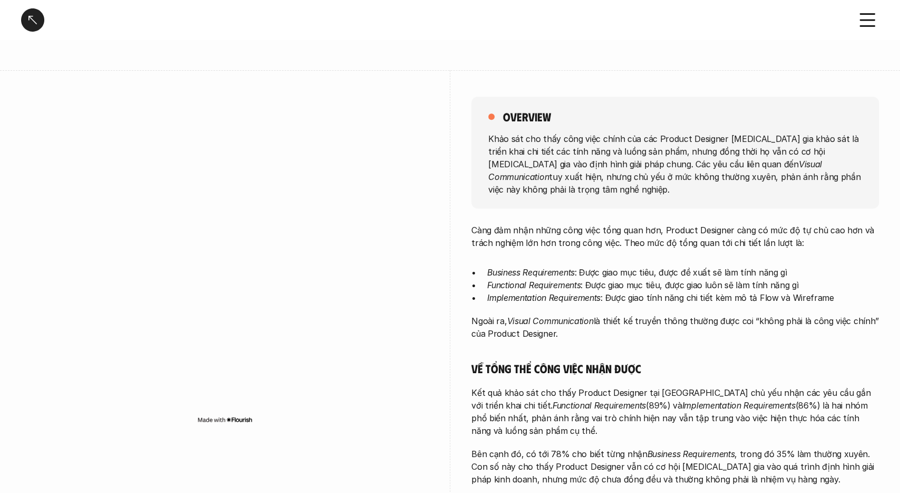
scroll to position [110, 0]
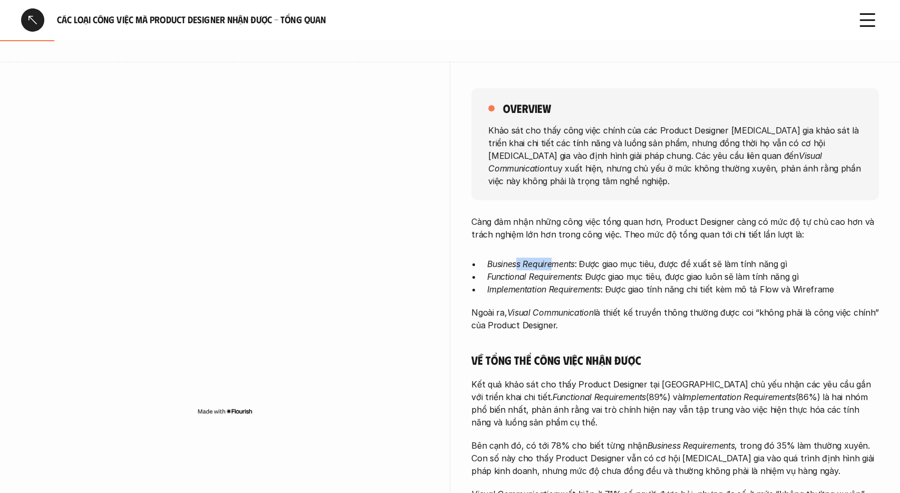
drag, startPoint x: 516, startPoint y: 252, endPoint x: 554, endPoint y: 249, distance: 38.0
click at [554, 258] on em "Business Requirements" at bounding box center [531, 263] width 88 height 11
click at [553, 258] on em "Business Requirements" at bounding box center [531, 263] width 88 height 11
drag, startPoint x: 627, startPoint y: 251, endPoint x: 653, endPoint y: 253, distance: 25.9
click at [653, 257] on p "Business Requirements : Được giao mục tiêu, được đề xuất sẽ làm tính năng gì" at bounding box center [683, 263] width 392 height 13
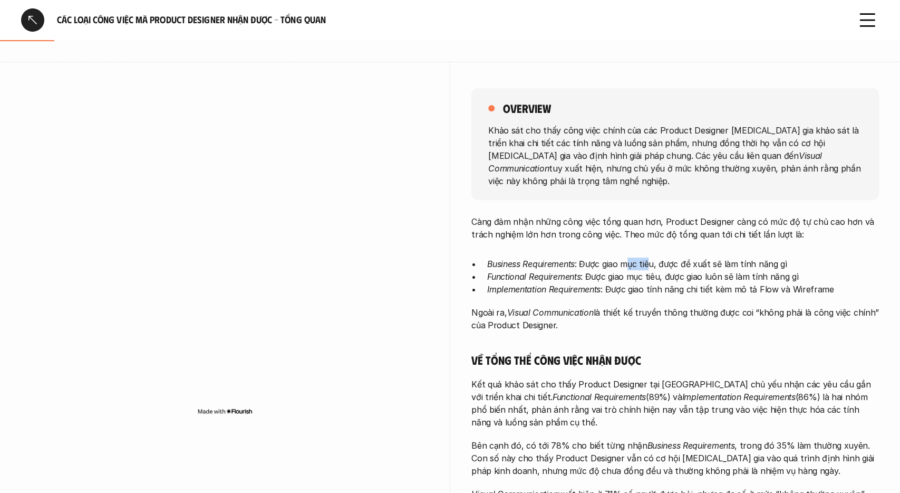
click at [653, 257] on p "Business Requirements : Được giao mục tiêu, được đề xuất sẽ làm tính năng gì" at bounding box center [683, 263] width 392 height 13
drag, startPoint x: 701, startPoint y: 253, endPoint x: 769, endPoint y: 250, distance: 68.6
click at [768, 257] on p "Business Requirements : Được giao mục tiêu, được đề xuất sẽ làm tính năng gì" at bounding box center [683, 263] width 392 height 13
click at [770, 257] on p "Business Requirements : Được giao mục tiêu, được đề xuất sẽ làm tính năng gì" at bounding box center [683, 263] width 392 height 13
drag, startPoint x: 499, startPoint y: 264, endPoint x: 565, endPoint y: 264, distance: 65.9
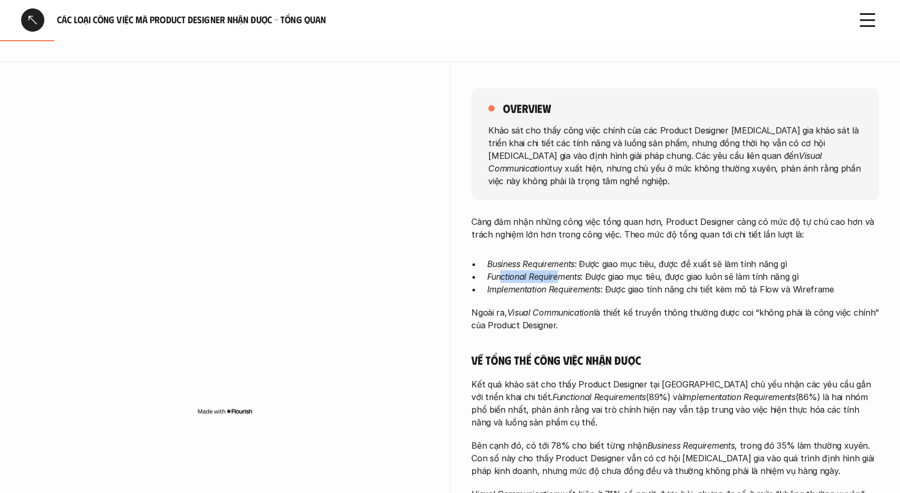
click at [564, 271] on em "Functional Requirements" at bounding box center [533, 276] width 93 height 11
click at [565, 271] on em "Functional Requirements" at bounding box center [533, 276] width 93 height 11
drag, startPoint x: 500, startPoint y: 265, endPoint x: 562, endPoint y: 266, distance: 61.2
click at [562, 271] on em "Functional Requirements" at bounding box center [533, 276] width 93 height 11
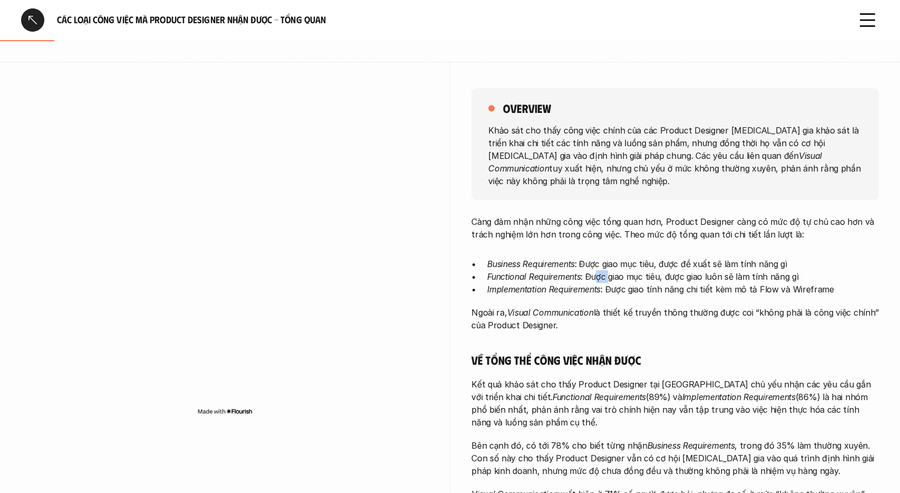
drag, startPoint x: 600, startPoint y: 265, endPoint x: 616, endPoint y: 265, distance: 16.3
click at [615, 270] on p "Functional Requirements : Được giao mục tiêu, được giao luôn sẽ làm tính năng gì" at bounding box center [683, 276] width 392 height 13
drag, startPoint x: 616, startPoint y: 265, endPoint x: 630, endPoint y: 285, distance: 24.3
click at [616, 270] on p "Functional Requirements : Được giao mục tiêu, được giao luôn sẽ làm tính năng gì" at bounding box center [683, 276] width 392 height 13
click at [699, 270] on p "Functional Requirements : Được giao mục tiêu, được giao luôn sẽ làm tính năng gì" at bounding box center [683, 276] width 392 height 13
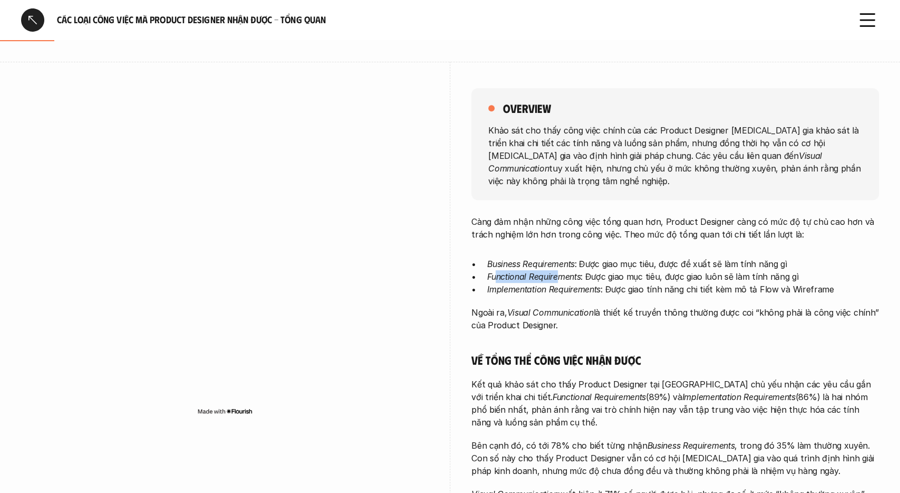
drag, startPoint x: 496, startPoint y: 264, endPoint x: 560, endPoint y: 266, distance: 63.3
click at [560, 271] on em "Functional Requirements" at bounding box center [533, 276] width 93 height 11
drag, startPoint x: 725, startPoint y: 265, endPoint x: 737, endPoint y: 266, distance: 11.6
click at [735, 270] on p "Functional Requirements : Được giao mục tiêu, được giao luôn sẽ làm tính năng gì" at bounding box center [683, 276] width 392 height 13
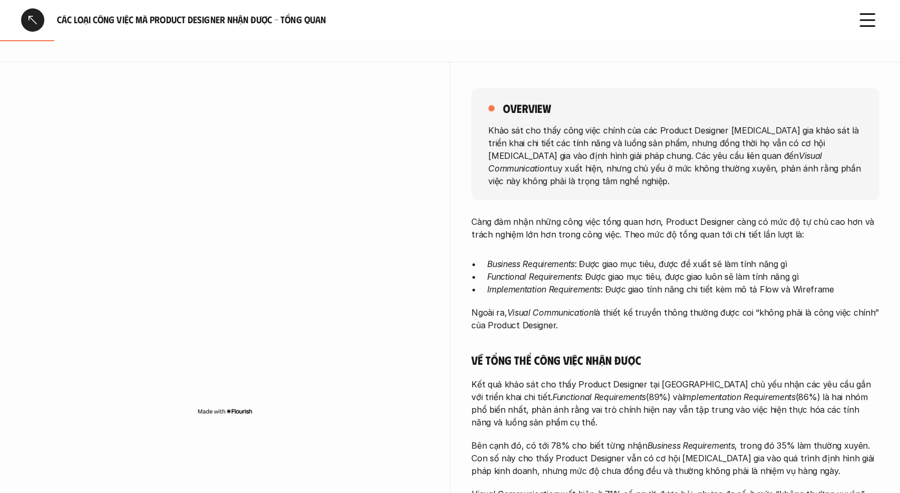
click at [737, 270] on p "Functional Requirements : Được giao mục tiêu, được giao luôn sẽ làm tính năng gì" at bounding box center [683, 276] width 392 height 13
drag, startPoint x: 601, startPoint y: 253, endPoint x: 663, endPoint y: 250, distance: 61.8
click at [663, 257] on p "Business Requirements : Được giao mục tiêu, được đề xuất sẽ làm tính năng gì" at bounding box center [683, 263] width 392 height 13
drag, startPoint x: 557, startPoint y: 262, endPoint x: 755, endPoint y: 266, distance: 197.3
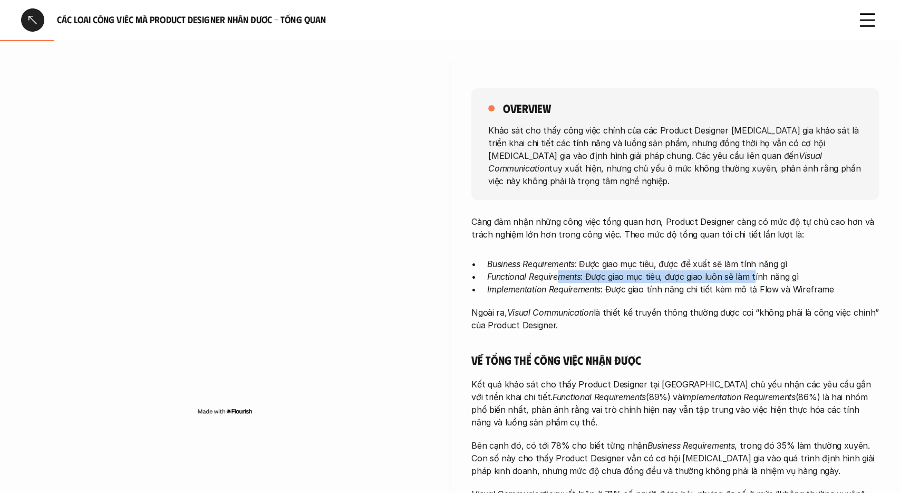
click at [755, 270] on p "Functional Requirements : Được giao mục tiêu, được giao luôn sẽ làm tính năng gì" at bounding box center [683, 276] width 392 height 13
drag, startPoint x: 649, startPoint y: 278, endPoint x: 678, endPoint y: 277, distance: 29.6
click at [678, 283] on p "Implementation Requirements : Được giao tính năng chi tiết kèm mô tả Flow và Wi…" at bounding box center [683, 289] width 392 height 13
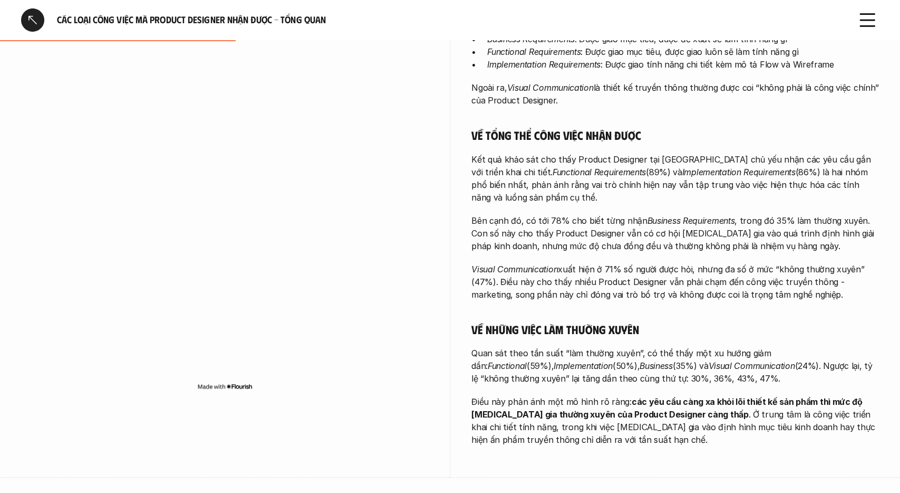
scroll to position [343, 0]
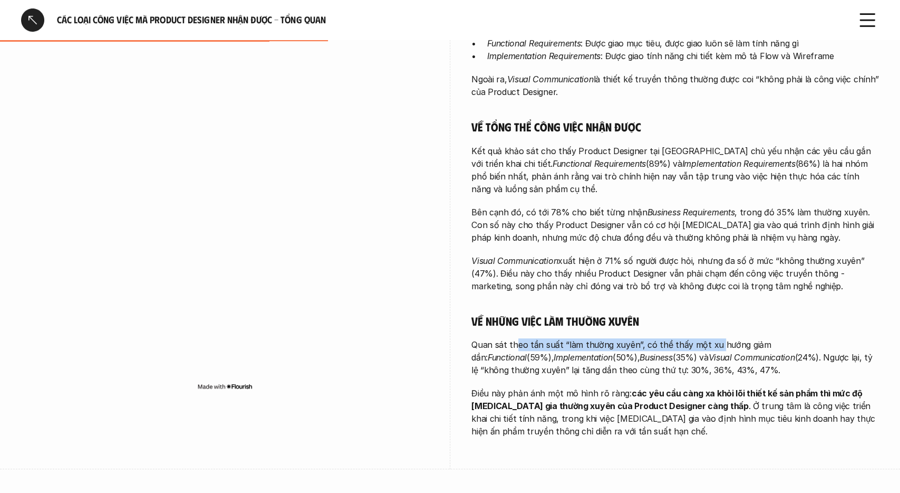
drag, startPoint x: 514, startPoint y: 334, endPoint x: 713, endPoint y: 336, distance: 199.3
click at [713, 338] on p "Quan sát theo tần suất “làm thường xuyên”, có thể thấy một xu hướng giảm dần: F…" at bounding box center [675, 357] width 408 height 38
drag, startPoint x: 674, startPoint y: 332, endPoint x: 711, endPoint y: 331, distance: 36.4
click at [711, 338] on p "Quan sát theo tần suất “làm thường xuyên”, có thể thấy một xu hướng giảm dần: F…" at bounding box center [675, 357] width 408 height 38
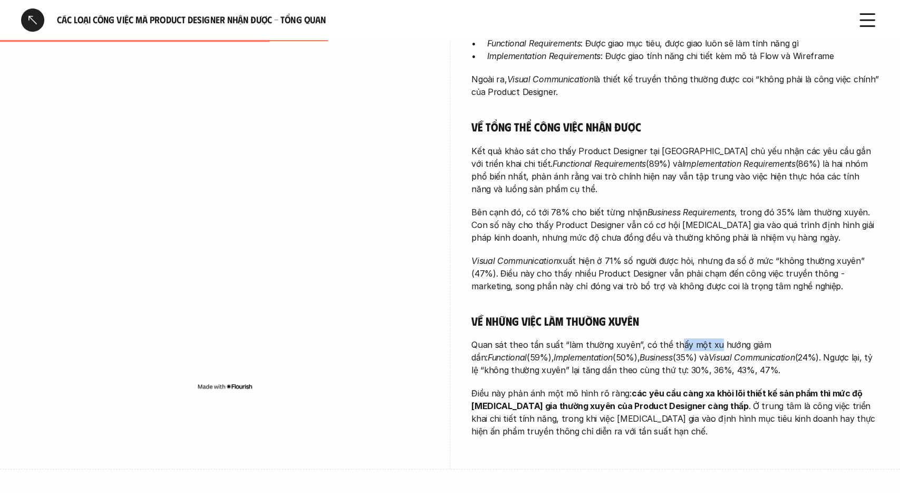
click at [711, 338] on p "Quan sát theo tần suất “làm thường xuyên”, có thể thấy một xu hướng giảm dần: F…" at bounding box center [675, 357] width 408 height 38
drag, startPoint x: 572, startPoint y: 344, endPoint x: 776, endPoint y: 347, distance: 204.1
click at [775, 347] on p "Quan sát theo tần suất “làm thường xuyên”, có thể thấy một xu hướng giảm dần: F…" at bounding box center [675, 357] width 408 height 38
click at [778, 346] on p "Quan sát theo tần suất “làm thường xuyên”, có thể thấy một xu hướng giảm dần: F…" at bounding box center [675, 357] width 408 height 38
click at [681, 388] on strong "các yêu cầu càng xa khỏi lõi thiết kế sản phẩm thì mức độ [MEDICAL_DATA] gia th…" at bounding box center [667, 399] width 393 height 23
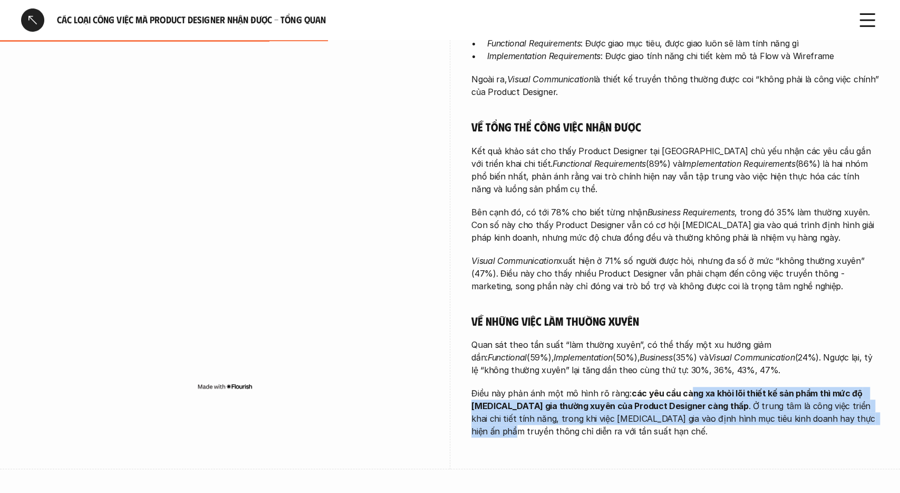
drag, startPoint x: 688, startPoint y: 382, endPoint x: 815, endPoint y: 404, distance: 129.0
click at [815, 404] on p "Điều này phản ánh một mô hình rõ ràng: các yêu cầu càng xa khỏi lõi thiết kế sả…" at bounding box center [675, 412] width 408 height 51
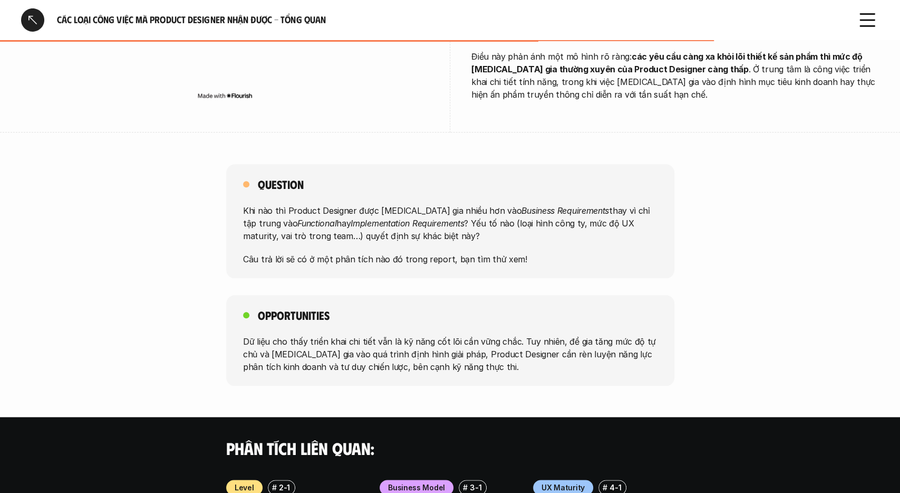
scroll to position [891, 0]
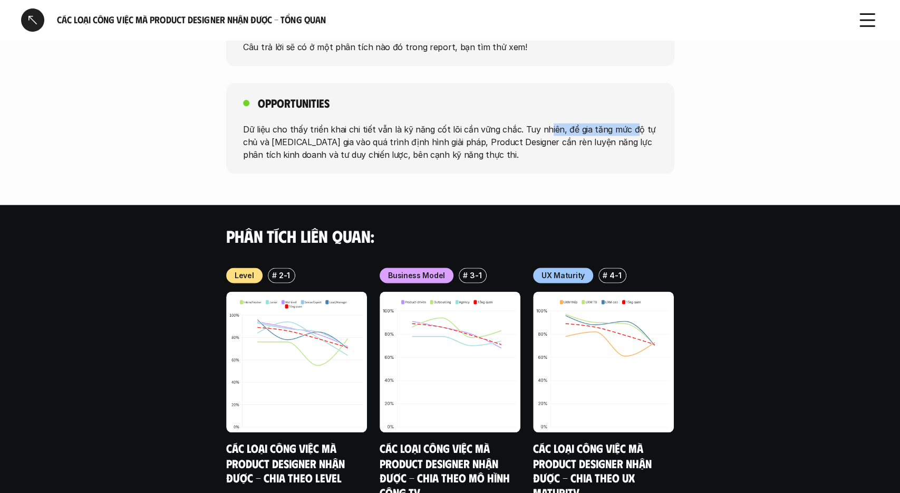
drag, startPoint x: 543, startPoint y: 120, endPoint x: 627, endPoint y: 118, distance: 83.9
click at [627, 122] on p "Dữ liệu cho thấy triển khai chi tiết vẫn là kỹ năng cốt lõi cần vững chắc. Tuy …" at bounding box center [450, 141] width 414 height 38
drag, startPoint x: 273, startPoint y: 126, endPoint x: 389, endPoint y: 129, distance: 116.1
click at [389, 129] on p "Dữ liệu cho thấy triển khai chi tiết vẫn là kỹ năng cốt lõi cần vững chắc. Tuy …" at bounding box center [450, 141] width 414 height 38
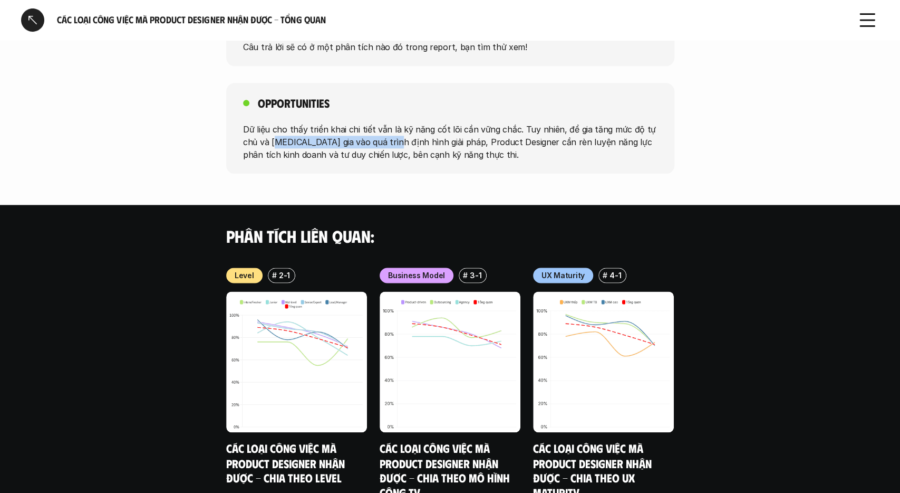
click at [389, 129] on p "Dữ liệu cho thấy triển khai chi tiết vẫn là kỹ năng cốt lõi cần vững chắc. Tuy …" at bounding box center [450, 141] width 414 height 38
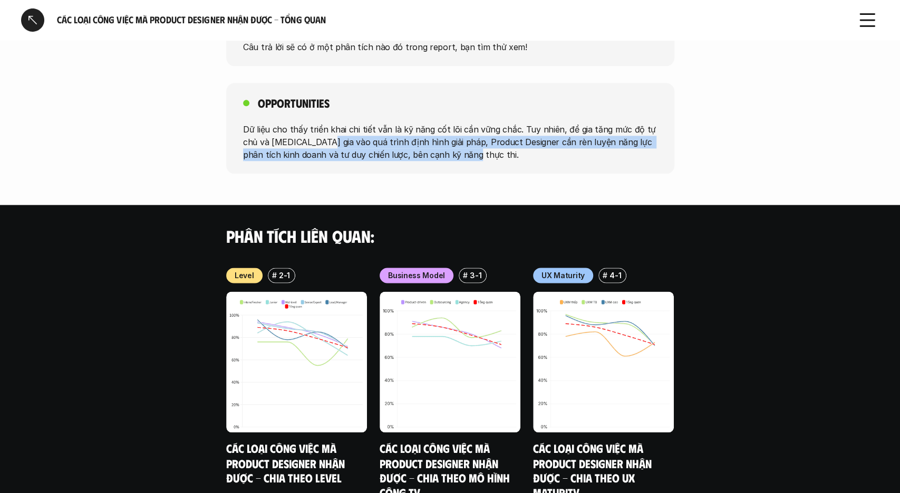
drag, startPoint x: 331, startPoint y: 127, endPoint x: 624, endPoint y: 139, distance: 293.4
click at [624, 139] on p "Dữ liệu cho thấy triển khai chi tiết vẫn là kỹ năng cốt lõi cần vững chắc. Tuy …" at bounding box center [450, 141] width 414 height 38
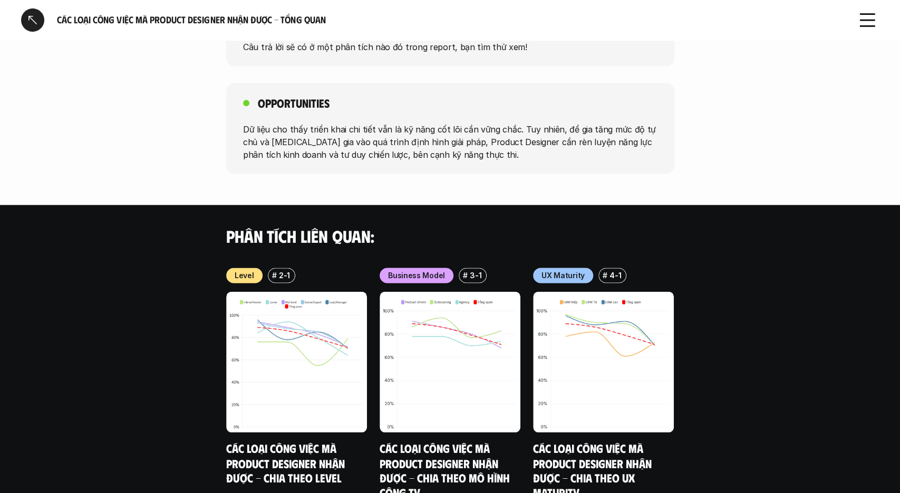
click at [624, 139] on p "Dữ liệu cho thấy triển khai chi tiết vẫn là kỹ năng cốt lõi cần vững chắc. Tuy …" at bounding box center [450, 141] width 414 height 38
drag, startPoint x: 603, startPoint y: 131, endPoint x: 611, endPoint y: 130, distance: 7.9
click at [611, 130] on p "Dữ liệu cho thấy triển khai chi tiết vẫn là kỹ năng cốt lõi cần vững chắc. Tuy …" at bounding box center [450, 141] width 414 height 38
drag, startPoint x: 373, startPoint y: 136, endPoint x: 402, endPoint y: 137, distance: 29.0
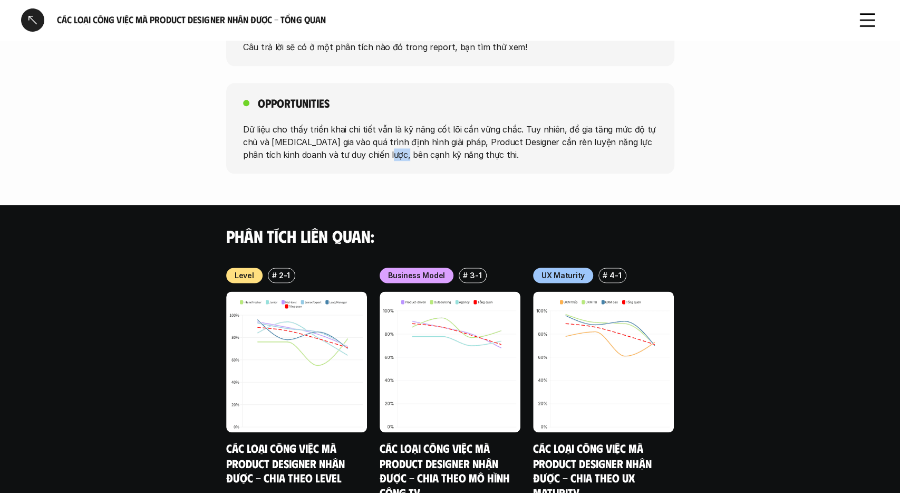
click at [402, 137] on p "Dữ liệu cho thấy triển khai chi tiết vẫn là kỹ năng cốt lõi cần vững chắc. Tuy …" at bounding box center [450, 141] width 414 height 38
click at [406, 137] on p "Dữ liệu cho thấy triển khai chi tiết vẫn là kỹ năng cốt lõi cần vững chắc. Tuy …" at bounding box center [450, 141] width 414 height 38
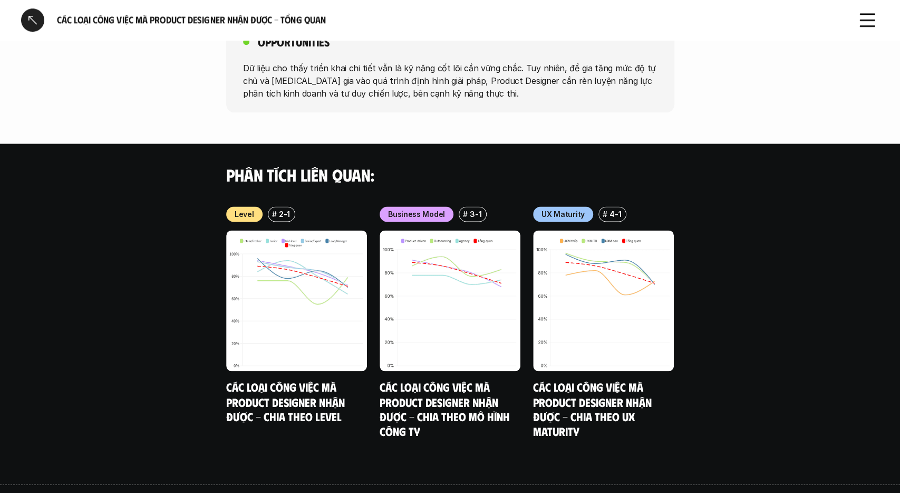
scroll to position [956, 0]
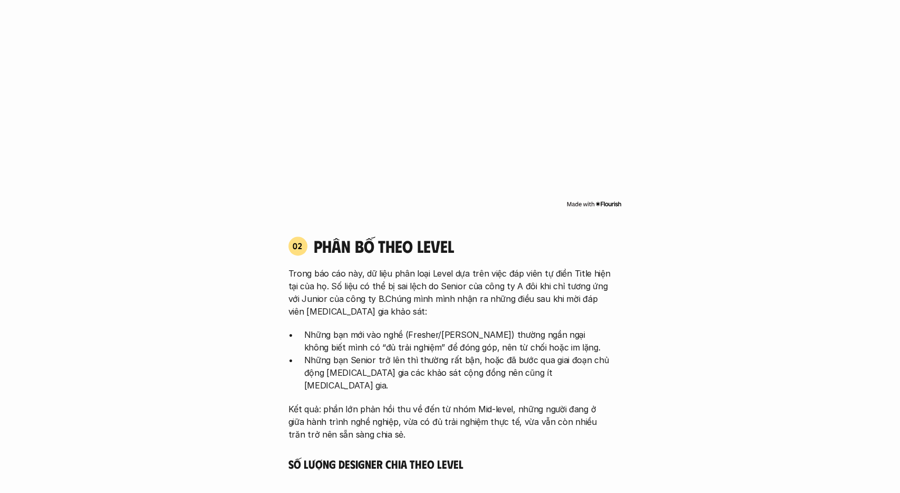
click at [615, 203] on img at bounding box center [593, 203] width 55 height 8
